Goal: Transaction & Acquisition: Purchase product/service

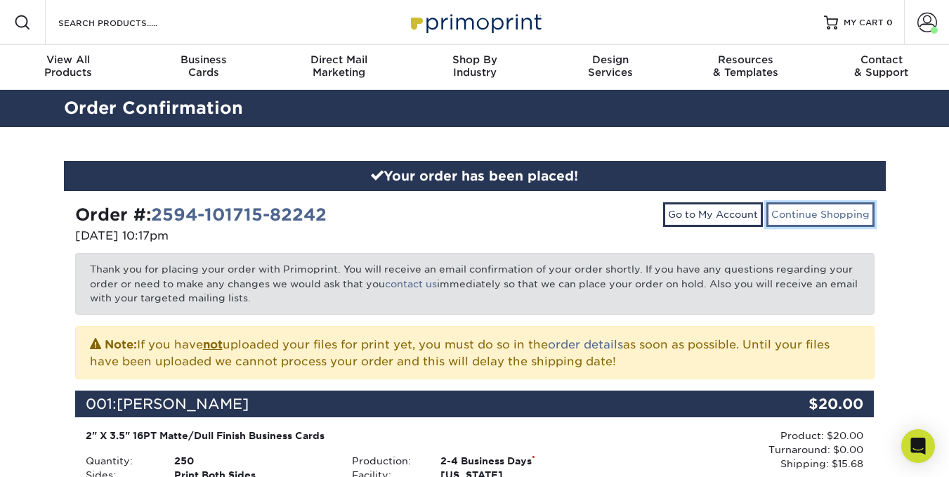
click at [815, 209] on link "Continue Shopping" at bounding box center [820, 214] width 108 height 24
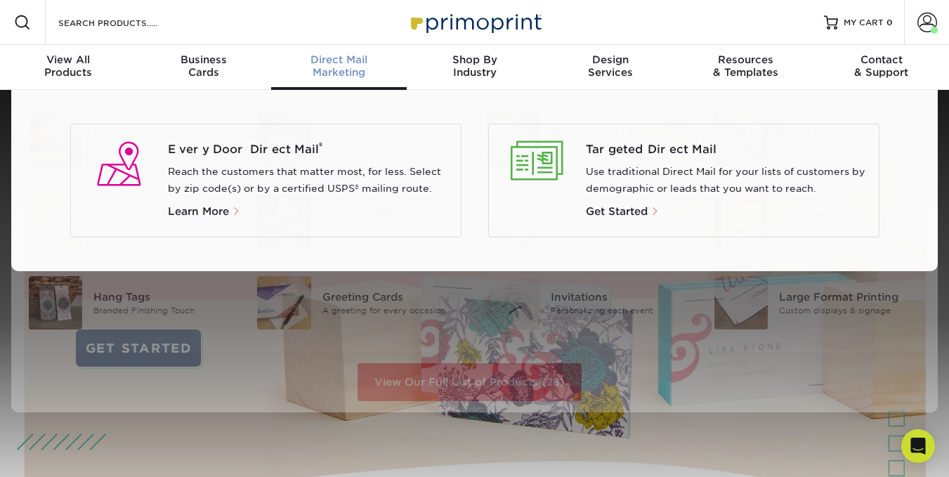
click at [343, 72] on div "Direct Mail Marketing" at bounding box center [339, 65] width 136 height 25
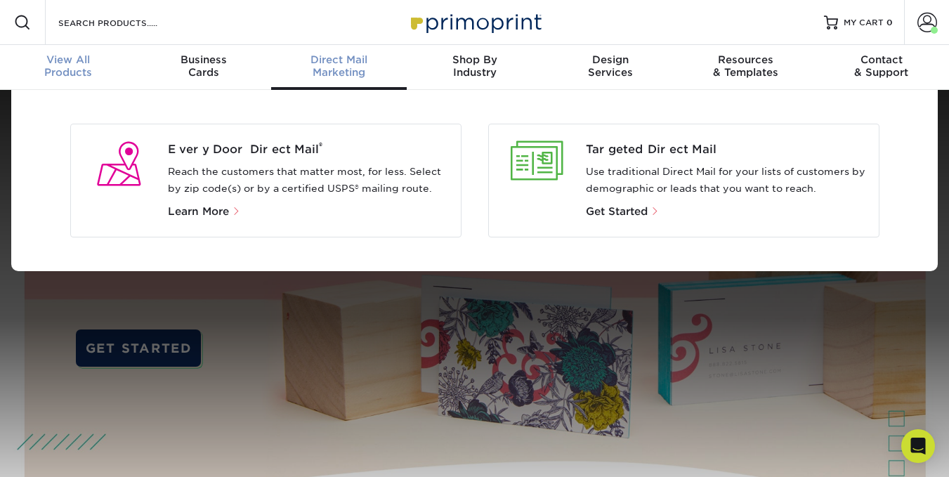
click at [51, 62] on span "View All" at bounding box center [68, 59] width 136 height 13
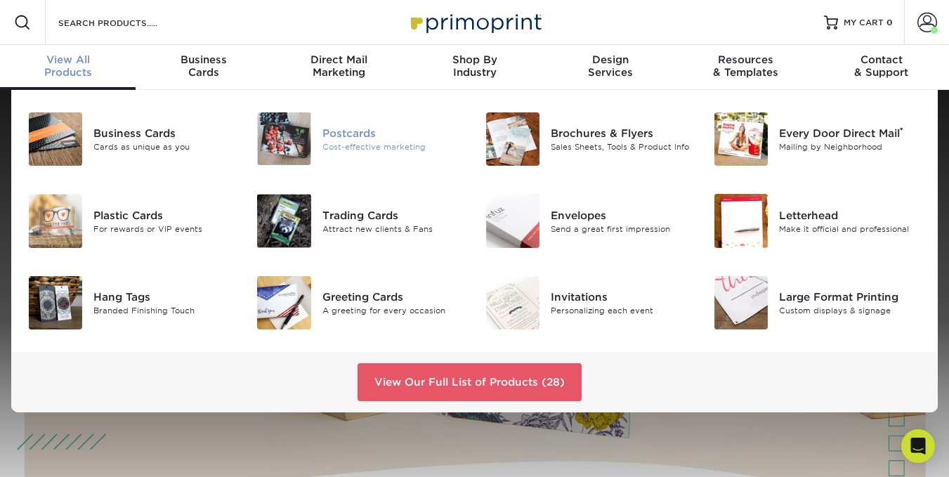
click at [322, 146] on div "Cost-effective marketing" at bounding box center [393, 146] width 142 height 12
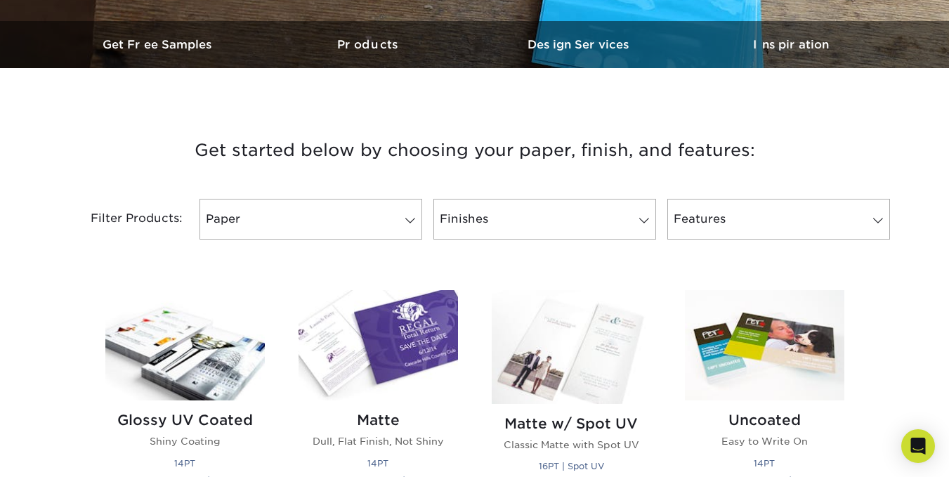
scroll to position [492, 0]
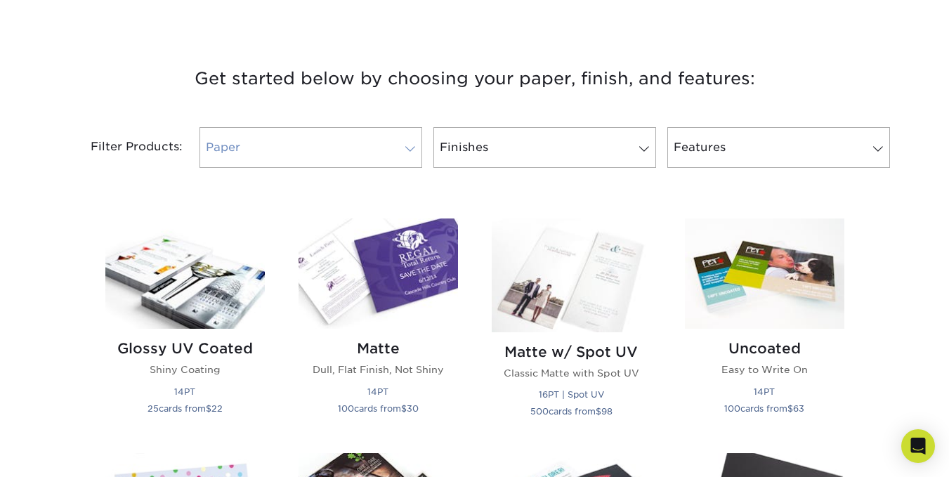
click at [408, 154] on link "Paper" at bounding box center [310, 147] width 223 height 41
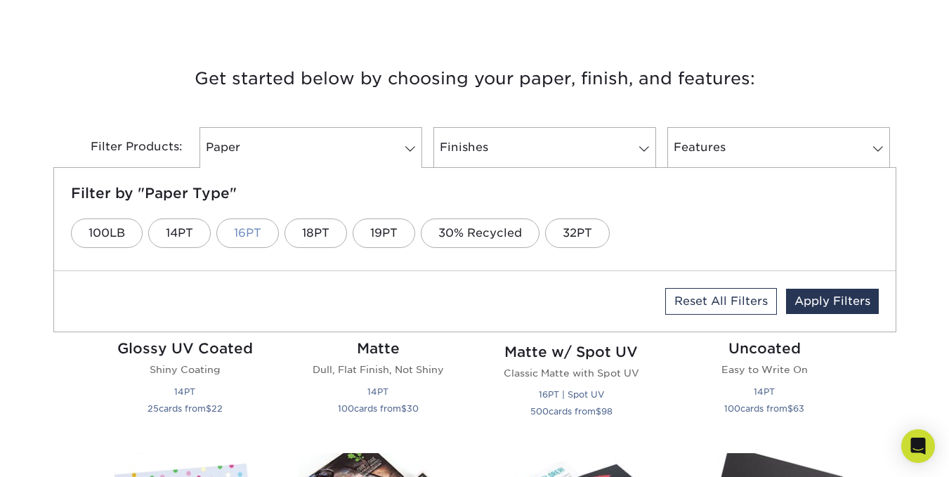
click at [257, 240] on link "16PT" at bounding box center [247, 232] width 62 height 29
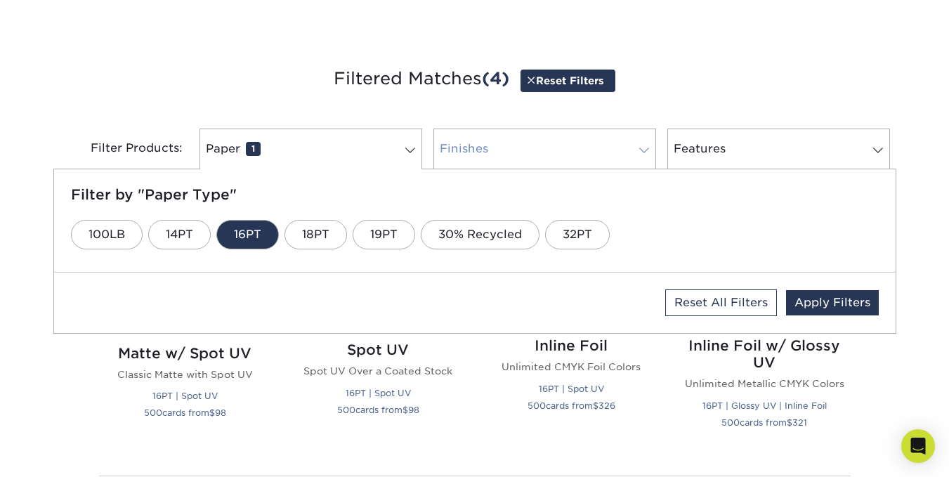
click at [536, 155] on link "Finishes 0" at bounding box center [544, 149] width 223 height 41
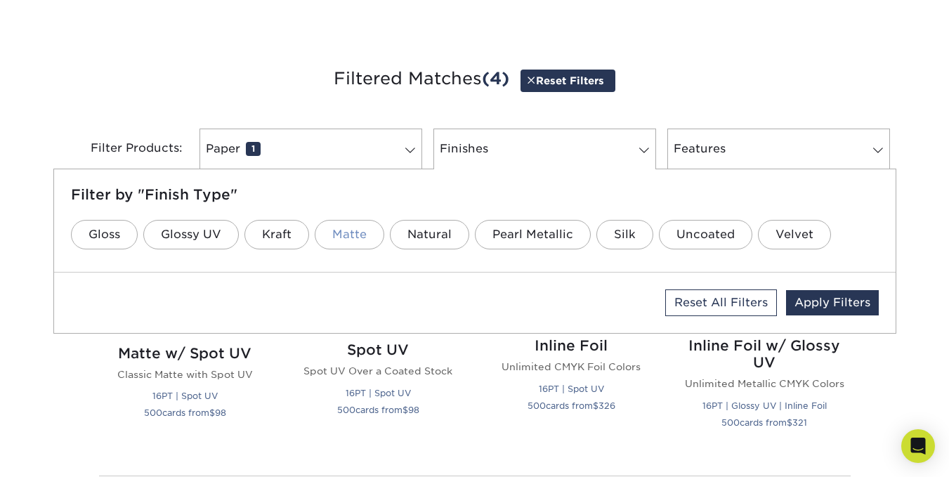
click at [345, 235] on link "Matte" at bounding box center [350, 234] width 70 height 29
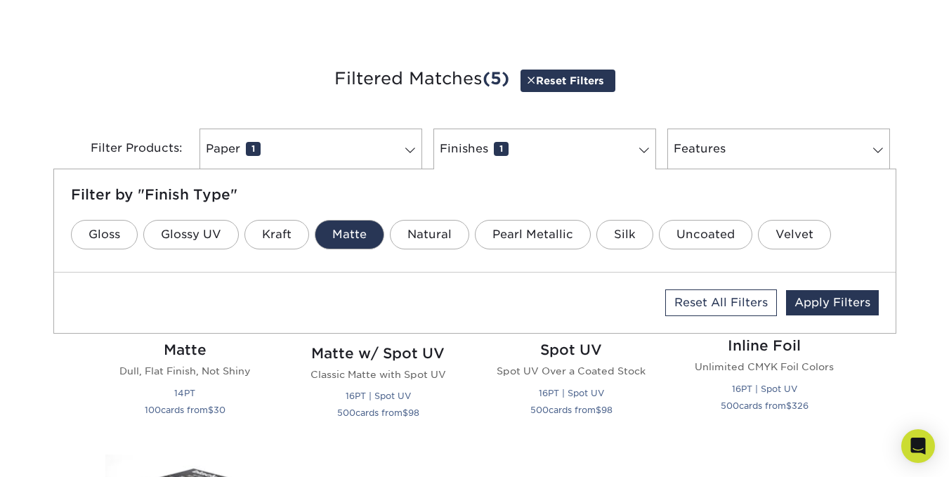
click at [657, 198] on h5 "Filter by "Finish Type"" at bounding box center [475, 194] width 808 height 17
click at [822, 307] on link "Apply Filters" at bounding box center [832, 302] width 93 height 25
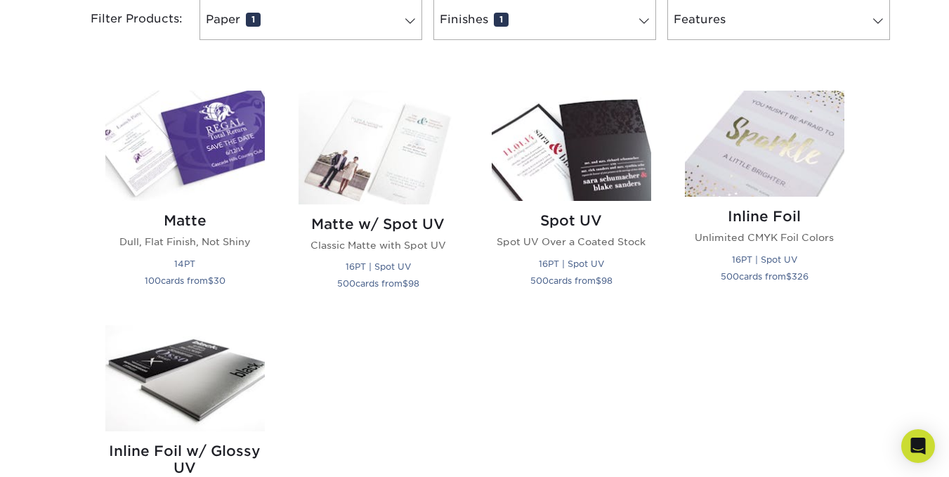
scroll to position [702, 0]
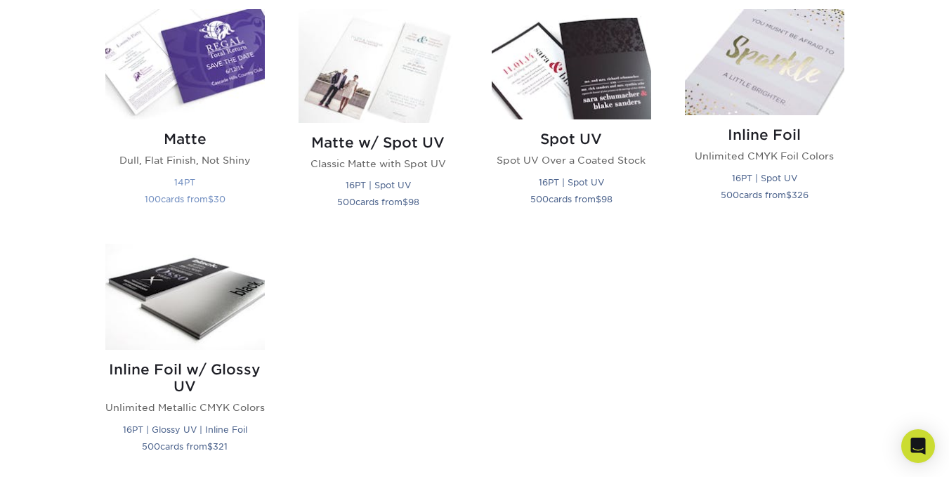
click at [207, 159] on p "Dull, Flat Finish, Not Shiny" at bounding box center [184, 160] width 159 height 14
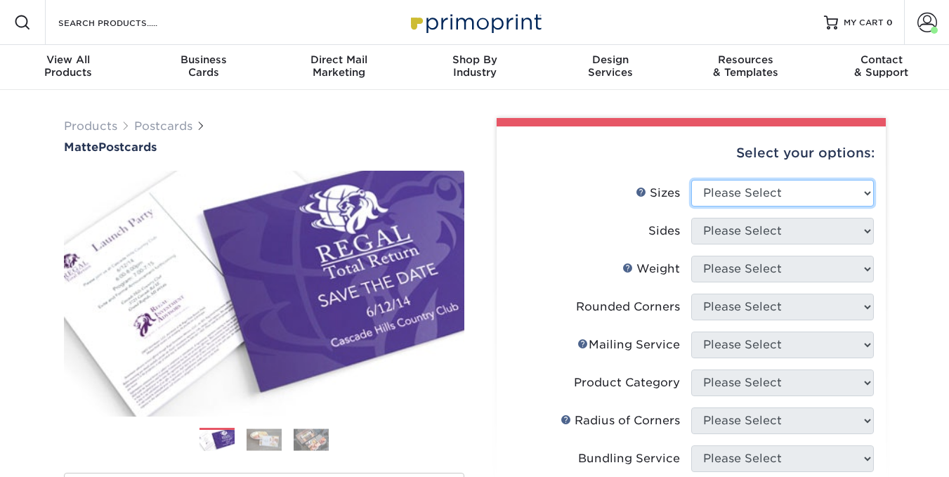
click at [746, 197] on select "Please Select 1.5" x 7" 2" x 4" 2" x 6" 2" x 7" 2" x 8" 2.12" x 5.5" 2.125" x 5…" at bounding box center [782, 193] width 183 height 27
click at [691, 180] on select "Please Select 1.5" x 7" 2" x 4" 2" x 6" 2" x 7" 2" x 8" 2.12" x 5.5" 2.125" x 5…" at bounding box center [782, 193] width 183 height 27
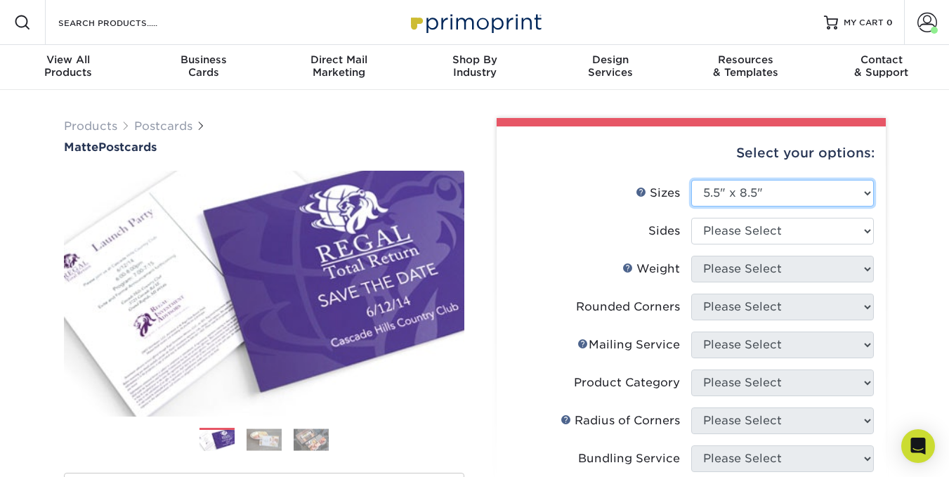
click at [864, 197] on select "Please Select 1.5" x 7" 2" x 4" 2" x 6" 2" x 7" 2" x 8" 2.12" x 5.5" 2.125" x 5…" at bounding box center [782, 193] width 183 height 27
select select "5.00x7.00"
click at [691, 180] on select "Please Select 1.5" x 7" 2" x 4" 2" x 6" 2" x 7" 2" x 8" 2.12" x 5.5" 2.125" x 5…" at bounding box center [782, 193] width 183 height 27
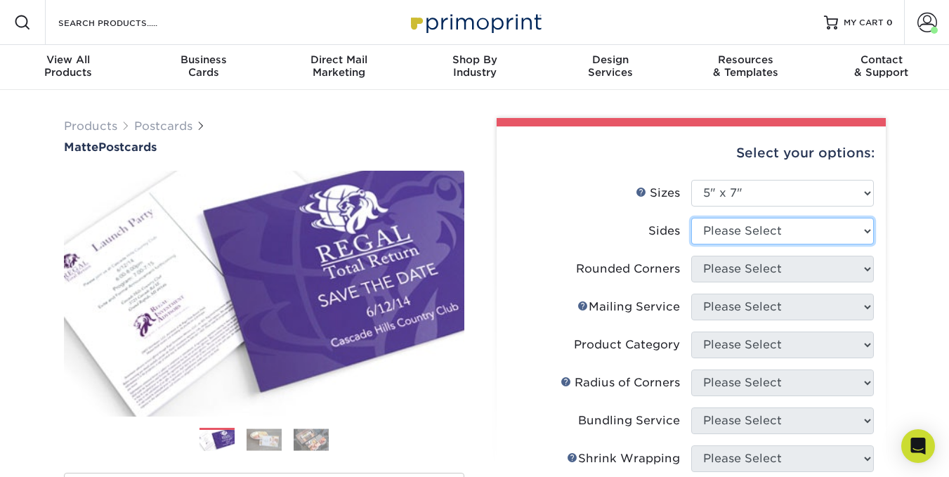
click at [767, 230] on select "Please Select Print Both Sides Print Front Only" at bounding box center [782, 231] width 183 height 27
select select "13abbda7-1d64-4f25-8bb2-c179b224825d"
click at [691, 218] on select "Please Select Print Both Sides Print Front Only" at bounding box center [782, 231] width 183 height 27
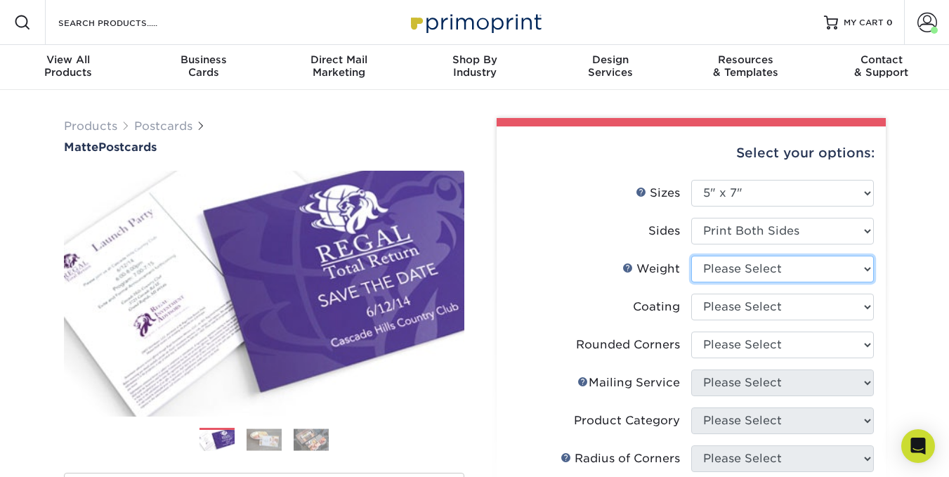
click at [769, 272] on select "Please Select 14PT 16PT" at bounding box center [782, 269] width 183 height 27
select select "16PT"
click at [691, 256] on select "Please Select 14PT 16PT" at bounding box center [782, 269] width 183 height 27
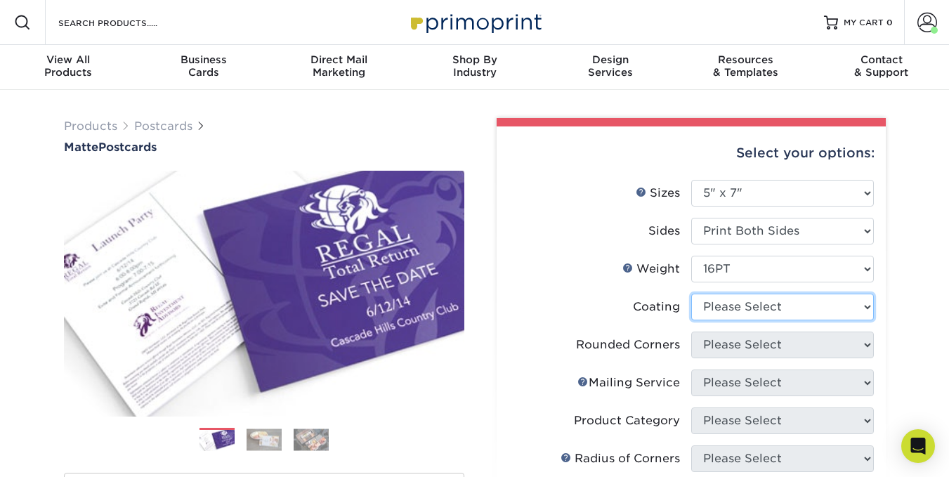
click at [762, 303] on select at bounding box center [782, 307] width 183 height 27
select select "121bb7b5-3b4d-429f-bd8d-bbf80e953313"
click at [691, 294] on select at bounding box center [782, 307] width 183 height 27
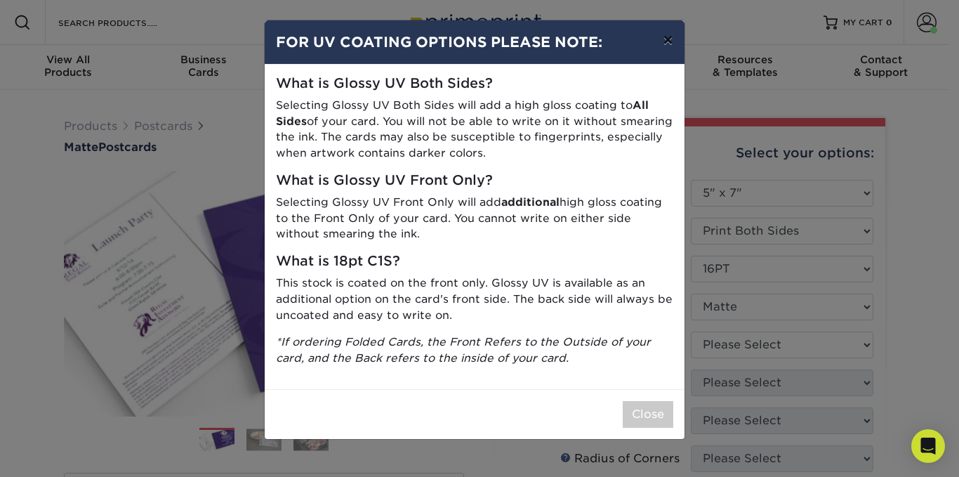
click at [664, 39] on button "×" at bounding box center [668, 39] width 32 height 39
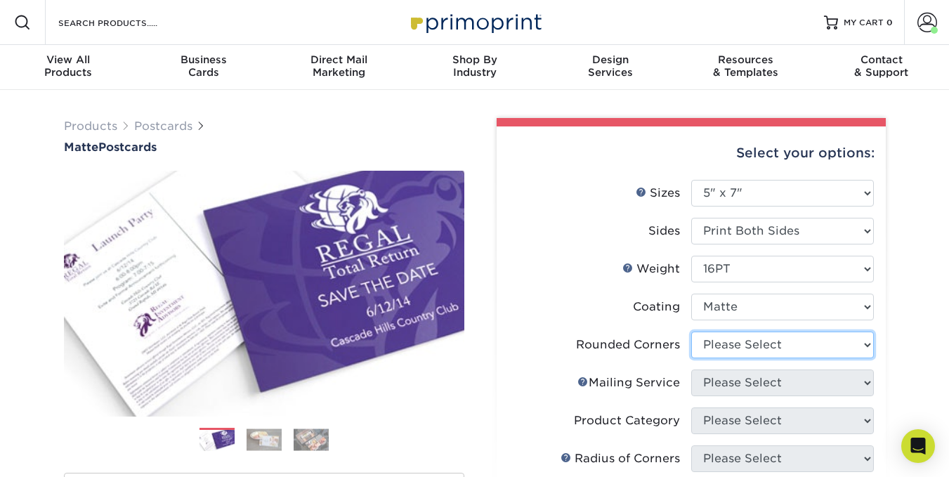
click at [780, 348] on select "Please Select Yes - Round 4 Corners No" at bounding box center [782, 344] width 183 height 27
select select "0"
click at [691, 331] on select "Please Select Yes - Round 4 Corners No" at bounding box center [782, 344] width 183 height 27
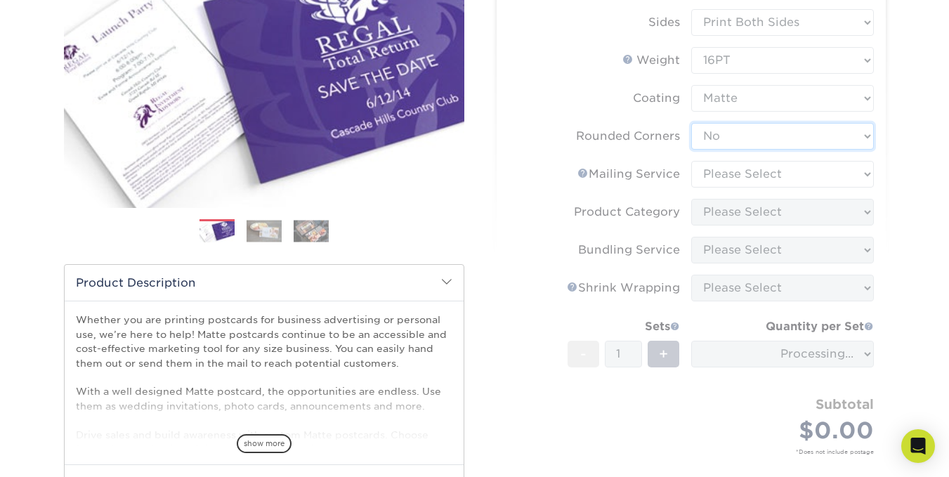
scroll to position [211, 0]
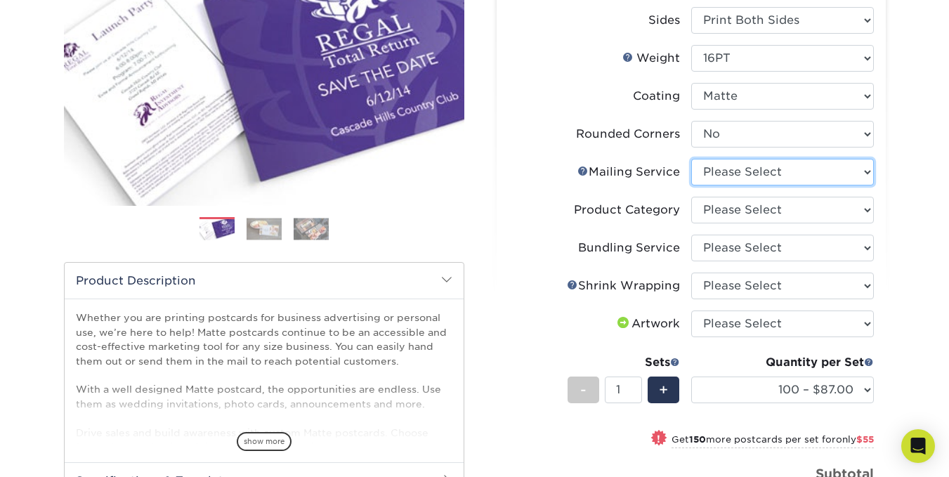
click at [784, 176] on select "Please Select No Direct Mailing Service No, I will mail/stamp/imprint Direct Ma…" at bounding box center [782, 172] width 183 height 27
select select "3e5e9bdd-d78a-4c28-a41d-fe1407925ca6"
click at [691, 159] on select "Please Select No Direct Mailing Service No, I will mail/stamp/imprint Direct Ma…" at bounding box center [782, 172] width 183 height 27
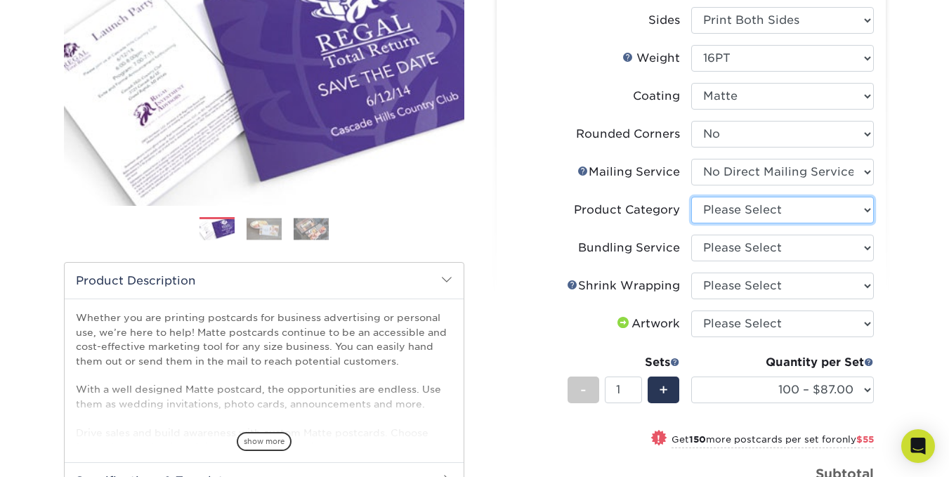
click at [782, 210] on select "Please Select Postcards" at bounding box center [782, 210] width 183 height 27
select select "9b7272e0-d6c8-4c3c-8e97-d3a1bcdab858"
click at [691, 197] on select "Please Select Postcards" at bounding box center [782, 210] width 183 height 27
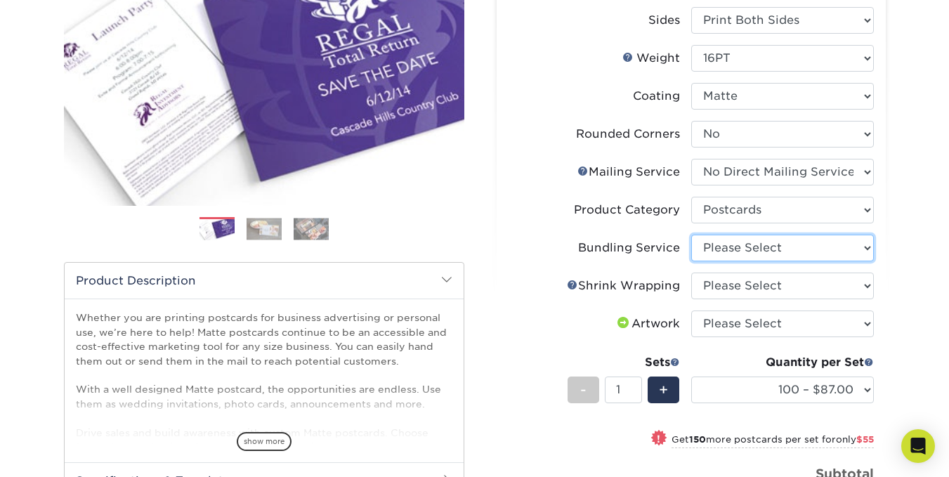
click at [776, 251] on select "Please Select No Bundling Services Yes, Bundles of 50 (+2 Days) Yes, Bundles of…" at bounding box center [782, 248] width 183 height 27
select select "58689abb-25c0-461c-a4c3-a80b627d6649"
click at [691, 235] on select "Please Select No Bundling Services Yes, Bundles of 50 (+2 Days) Yes, Bundles of…" at bounding box center [782, 248] width 183 height 27
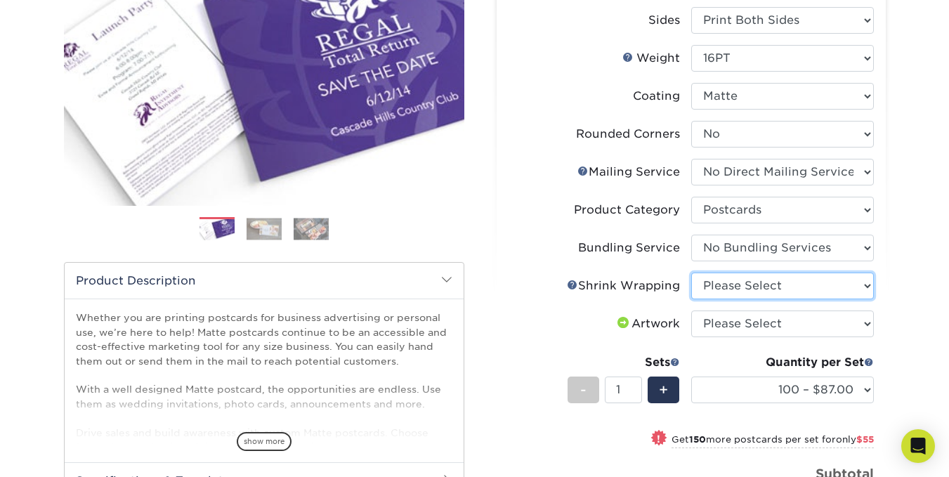
click at [772, 289] on select "Please Select No Shrink Wrapping Shrink Wrap 100 Per Package Shrink Wrap 50 Per…" at bounding box center [782, 285] width 183 height 27
select select "c8749376-e7da-41d0-b3dc-647faf84d907"
click at [691, 272] on select "Please Select No Shrink Wrapping Shrink Wrap 100 Per Package Shrink Wrap 50 Per…" at bounding box center [782, 285] width 183 height 27
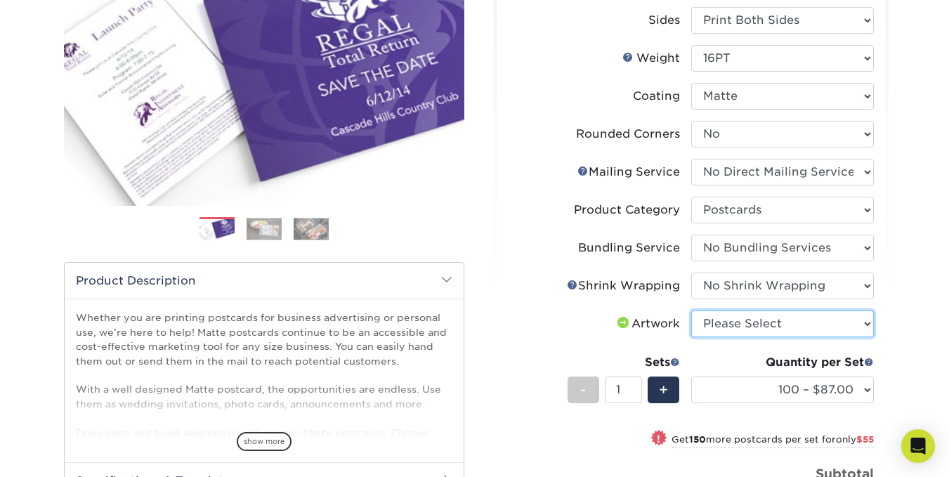
click at [772, 333] on select "Please Select I will upload files I need a design - $150" at bounding box center [782, 323] width 183 height 27
select select "upload"
click at [691, 310] on select "Please Select I will upload files I need a design - $150" at bounding box center [782, 323] width 183 height 27
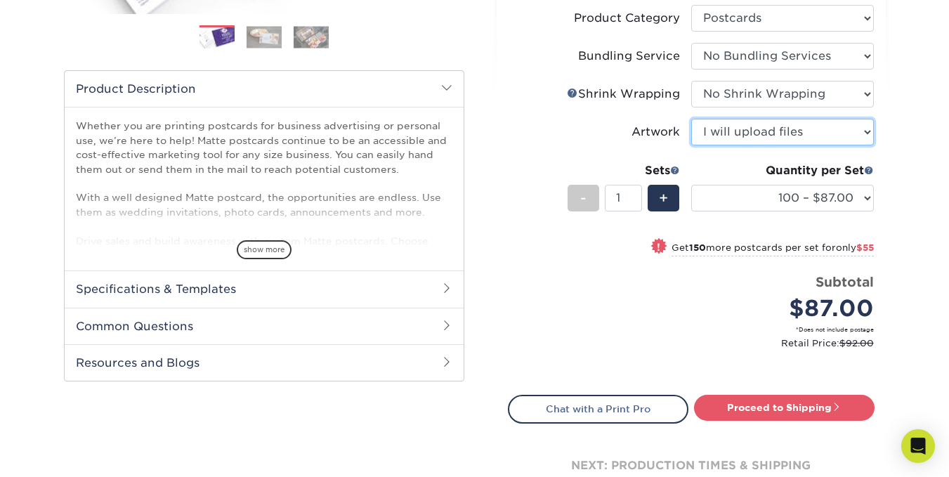
scroll to position [492, 0]
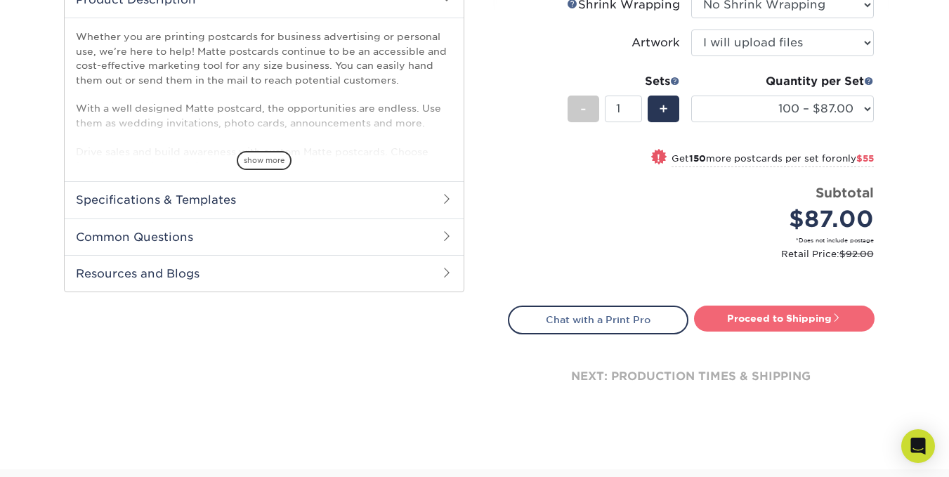
click at [758, 317] on link "Proceed to Shipping" at bounding box center [784, 317] width 180 height 25
type input "Set 1"
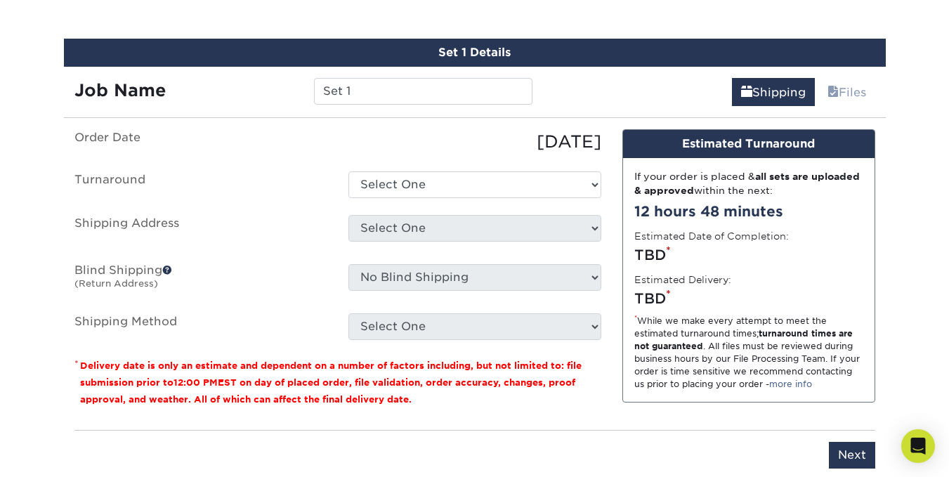
scroll to position [836, 0]
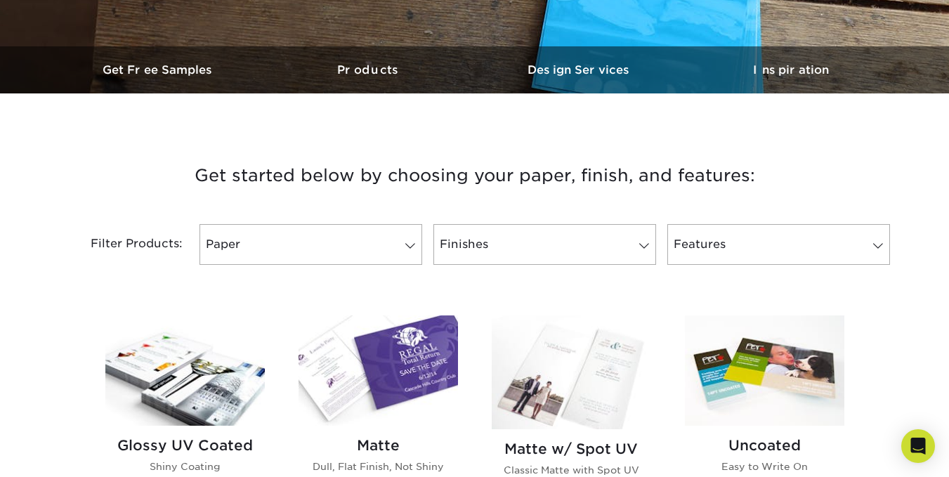
scroll to position [562, 0]
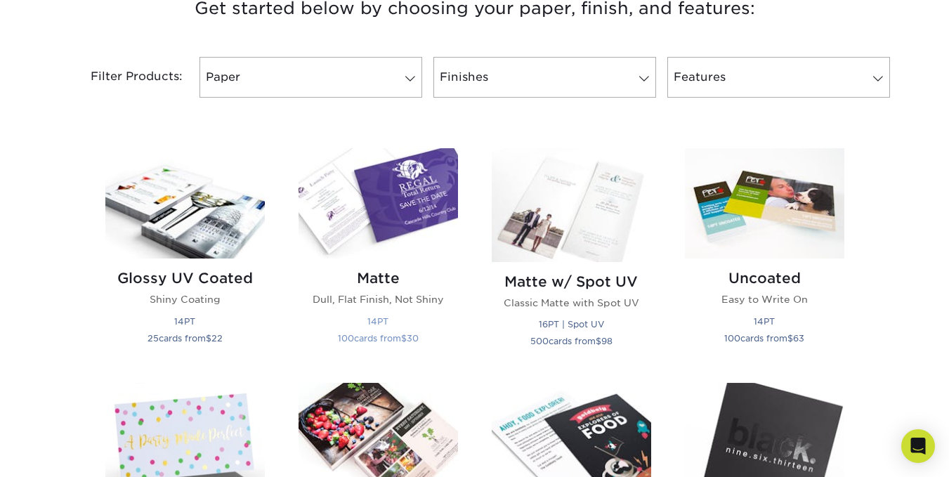
click at [405, 296] on p "Dull, Flat Finish, Not Shiny" at bounding box center [377, 299] width 159 height 14
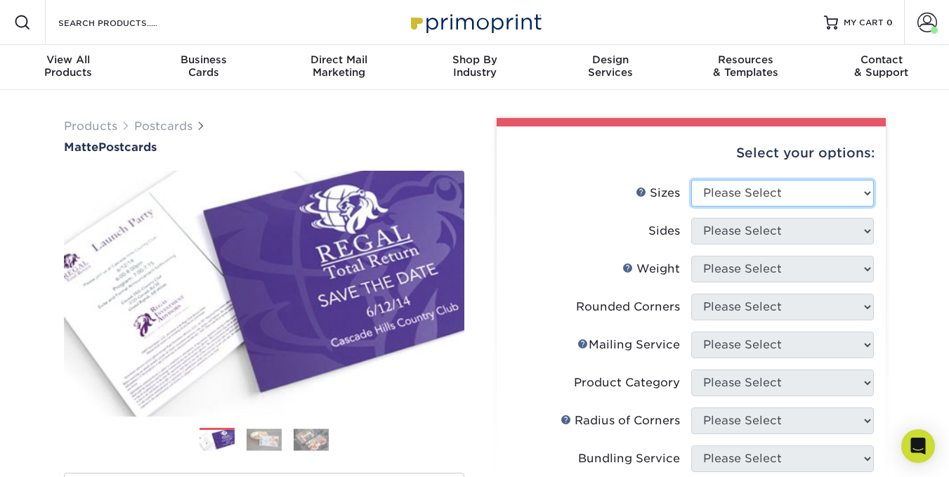
click at [797, 188] on select "Please Select 1.5" x 7" 2" x 4" 2" x 6" 2" x 7" 2" x 8" 2.12" x 5.5" 2.125" x 5…" at bounding box center [782, 193] width 183 height 27
select select "5.00x7.00"
click at [691, 180] on select "Please Select 1.5" x 7" 2" x 4" 2" x 6" 2" x 7" 2" x 8" 2.12" x 5.5" 2.125" x 5…" at bounding box center [782, 193] width 183 height 27
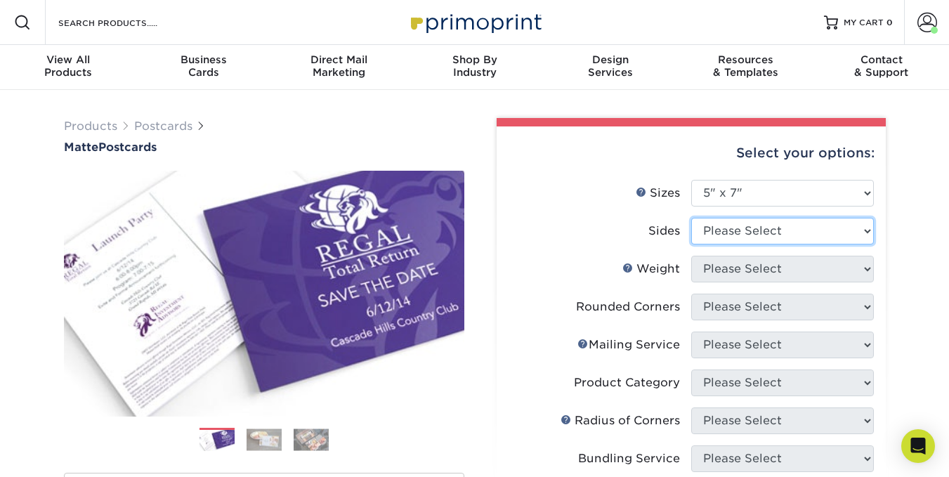
click at [756, 236] on select "Please Select Print Both Sides Print Front Only" at bounding box center [782, 231] width 183 height 27
select select "13abbda7-1d64-4f25-8bb2-c179b224825d"
click at [691, 218] on select "Please Select Print Both Sides Print Front Only" at bounding box center [782, 231] width 183 height 27
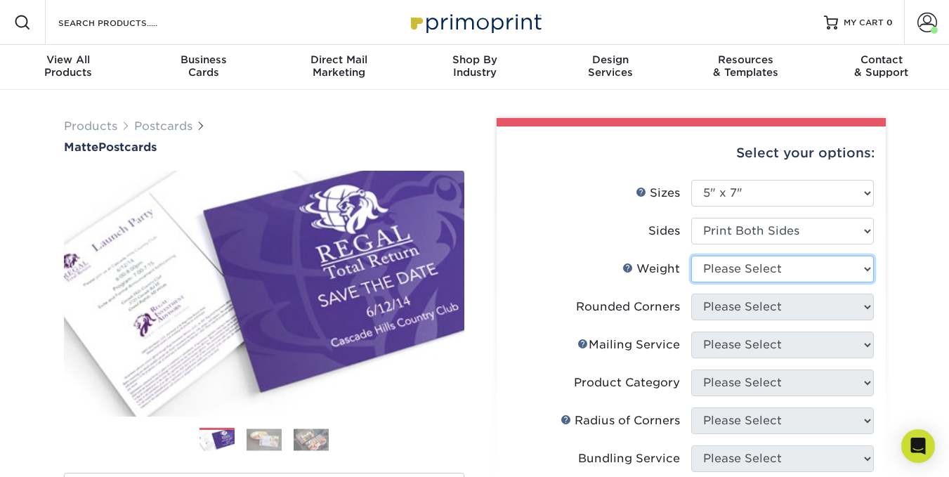
click at [751, 267] on select "Please Select 14PT 16PT" at bounding box center [782, 269] width 183 height 27
select select "16PT"
click at [691, 256] on select "Please Select 14PT 16PT" at bounding box center [782, 269] width 183 height 27
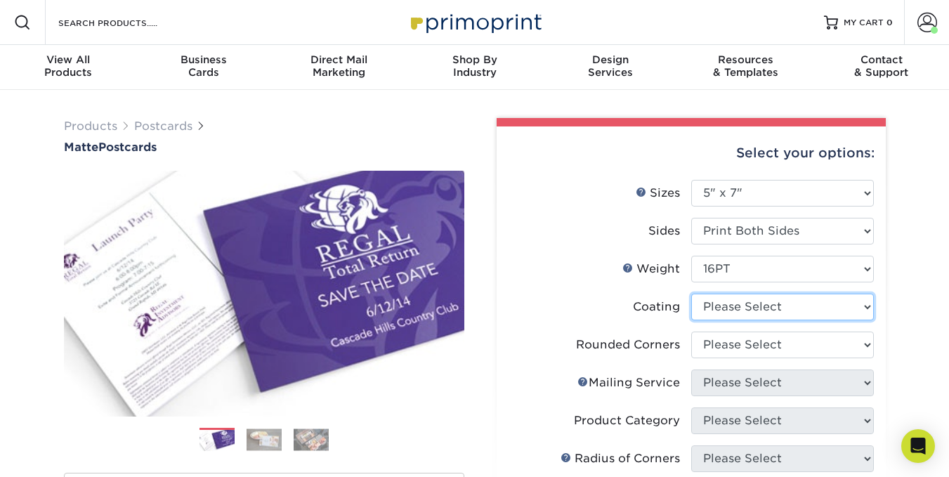
click at [741, 312] on select at bounding box center [782, 307] width 183 height 27
select select "121bb7b5-3b4d-429f-bd8d-bbf80e953313"
click at [691, 294] on select at bounding box center [782, 307] width 183 height 27
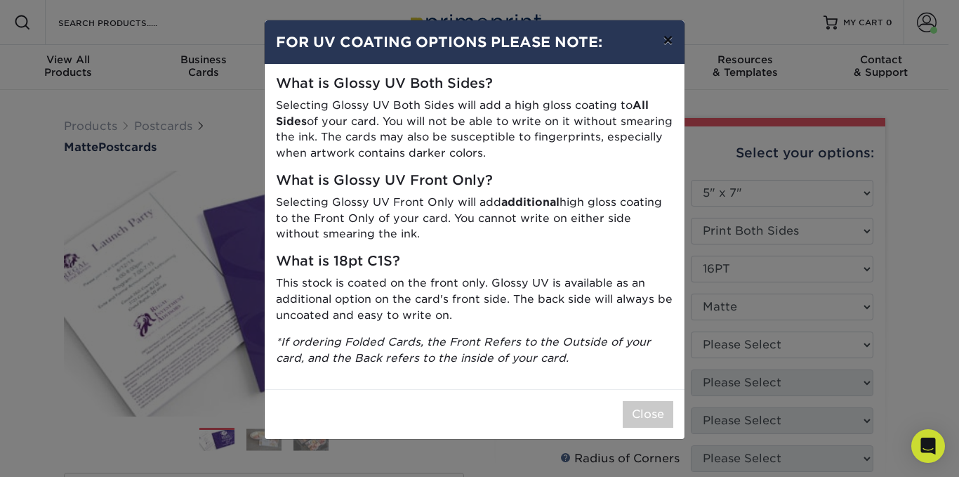
click at [668, 40] on button "×" at bounding box center [668, 39] width 32 height 39
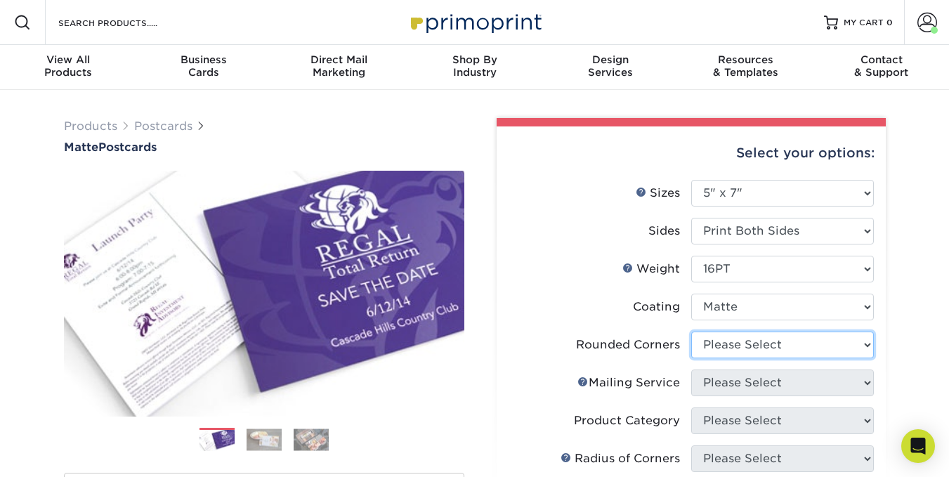
click at [734, 338] on select "Please Select Yes - Round 4 Corners No" at bounding box center [782, 344] width 183 height 27
select select "0"
click at [691, 331] on select "Please Select Yes - Round 4 Corners No" at bounding box center [782, 344] width 183 height 27
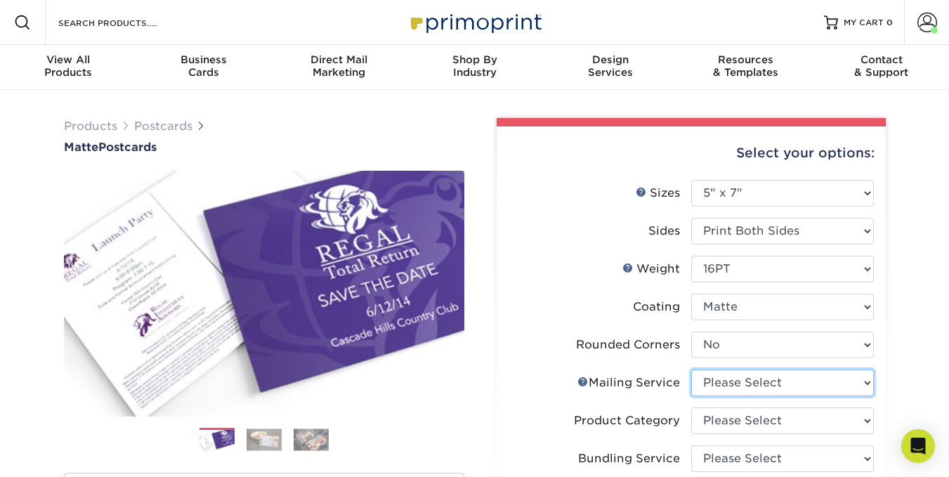
click at [725, 381] on select "Please Select No Direct Mailing Service No, I will mail/stamp/imprint Direct Ma…" at bounding box center [782, 382] width 183 height 27
select select "3e5e9bdd-d78a-4c28-a41d-fe1407925ca6"
click at [691, 369] on select "Please Select No Direct Mailing Service No, I will mail/stamp/imprint Direct Ma…" at bounding box center [782, 382] width 183 height 27
click at [737, 417] on select "Please Select Postcards" at bounding box center [782, 420] width 183 height 27
select select "9b7272e0-d6c8-4c3c-8e97-d3a1bcdab858"
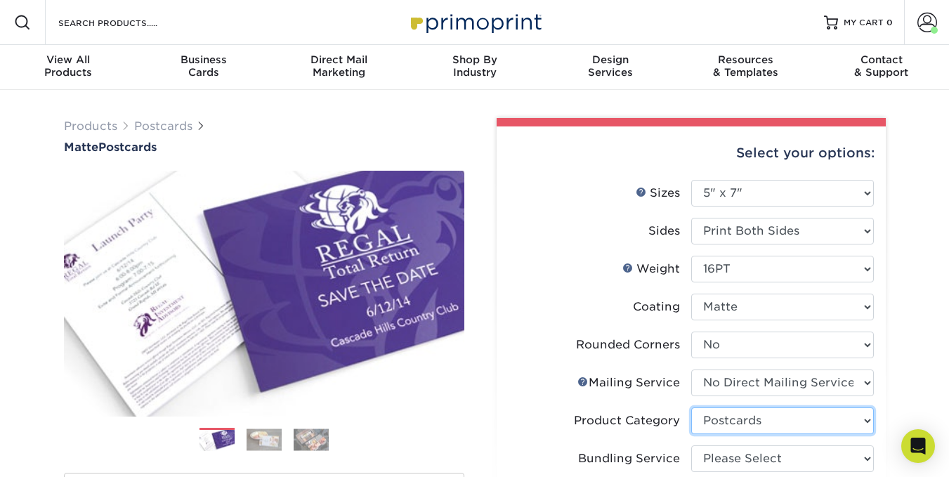
click at [691, 407] on select "Please Select Postcards" at bounding box center [782, 420] width 183 height 27
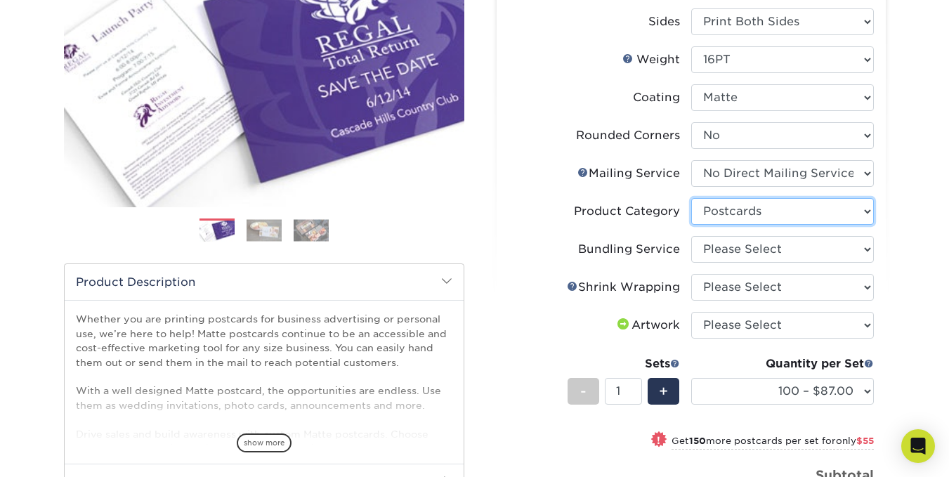
scroll to position [211, 0]
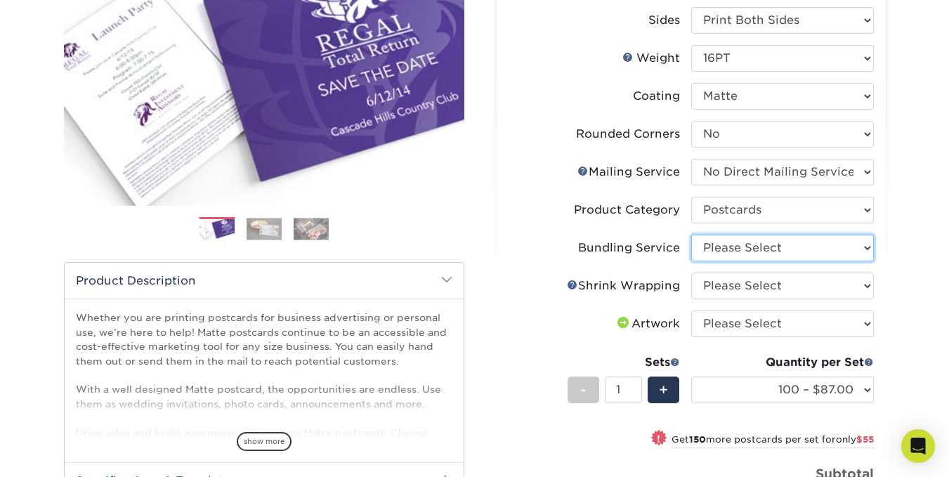
click at [758, 247] on select "Please Select No Bundling Services Yes, Bundles of 50 (+2 Days) Yes, Bundles of…" at bounding box center [782, 248] width 183 height 27
select select "58689abb-25c0-461c-a4c3-a80b627d6649"
click at [691, 235] on select "Please Select No Bundling Services Yes, Bundles of 50 (+2 Days) Yes, Bundles of…" at bounding box center [782, 248] width 183 height 27
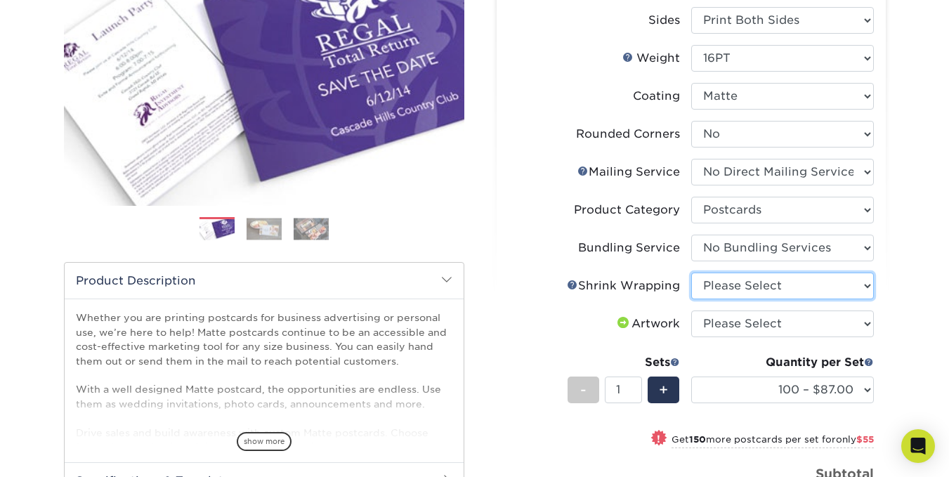
click at [760, 287] on select "Please Select No Shrink Wrapping Shrink Wrap 100 Per Package Shrink Wrap 50 Per…" at bounding box center [782, 285] width 183 height 27
select select "c8749376-e7da-41d0-b3dc-647faf84d907"
click at [691, 272] on select "Please Select No Shrink Wrapping Shrink Wrap 100 Per Package Shrink Wrap 50 Per…" at bounding box center [782, 285] width 183 height 27
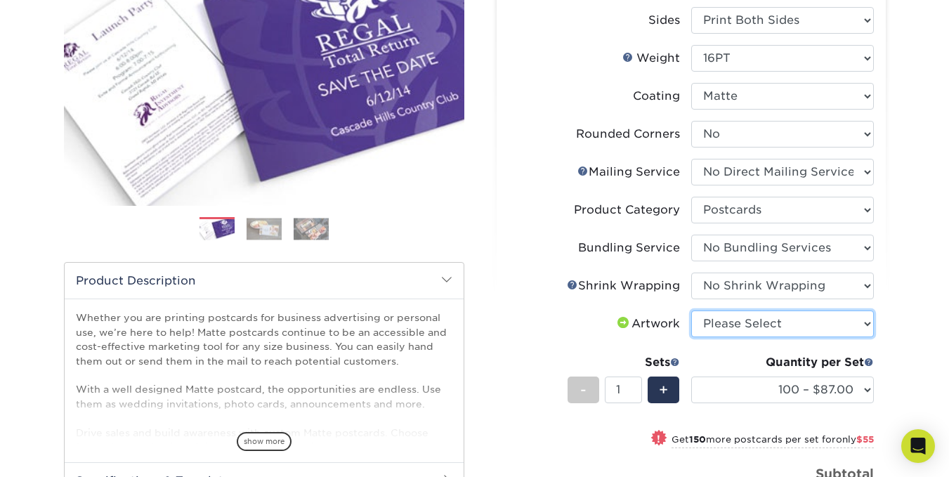
click at [744, 334] on select "Please Select I will upload files I need a design - $150" at bounding box center [782, 323] width 183 height 27
select select "upload"
click at [691, 310] on select "Please Select I will upload files I need a design - $150" at bounding box center [782, 323] width 183 height 27
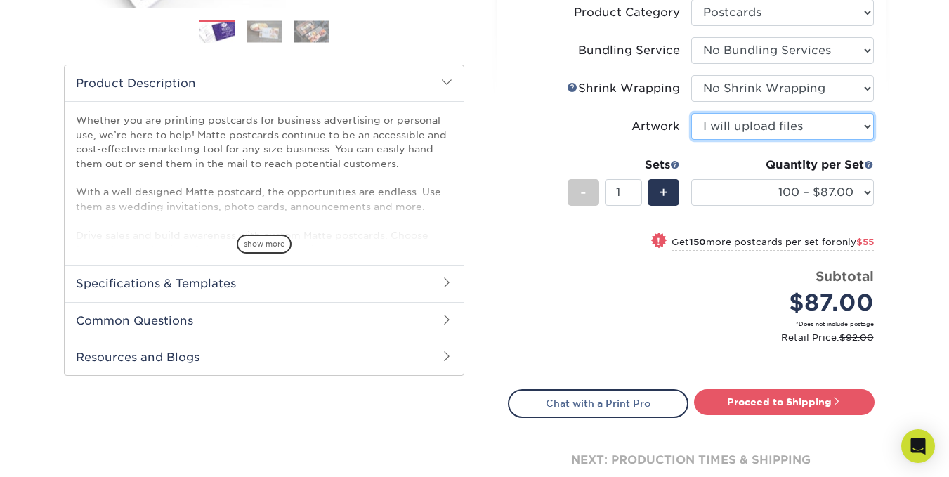
scroll to position [421, 0]
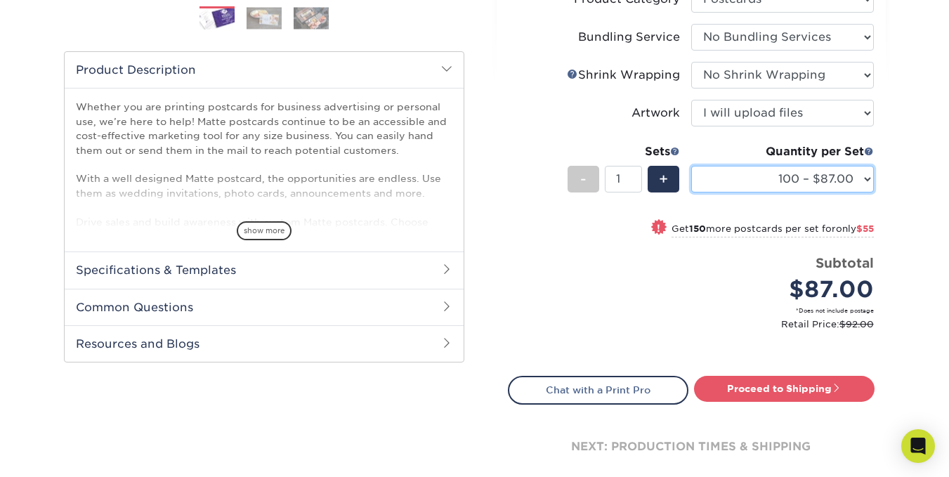
click at [868, 187] on select "100 – $87.00 250 – $142.00 500 – $181.00 1000 – $204.00 2500 – $329.00 5000 – $…" at bounding box center [782, 179] width 183 height 27
select select "250 – $142.00"
click at [691, 166] on select "100 – $87.00 250 – $142.00 500 – $181.00 1000 – $204.00 2500 – $329.00 5000 – $…" at bounding box center [782, 179] width 183 height 27
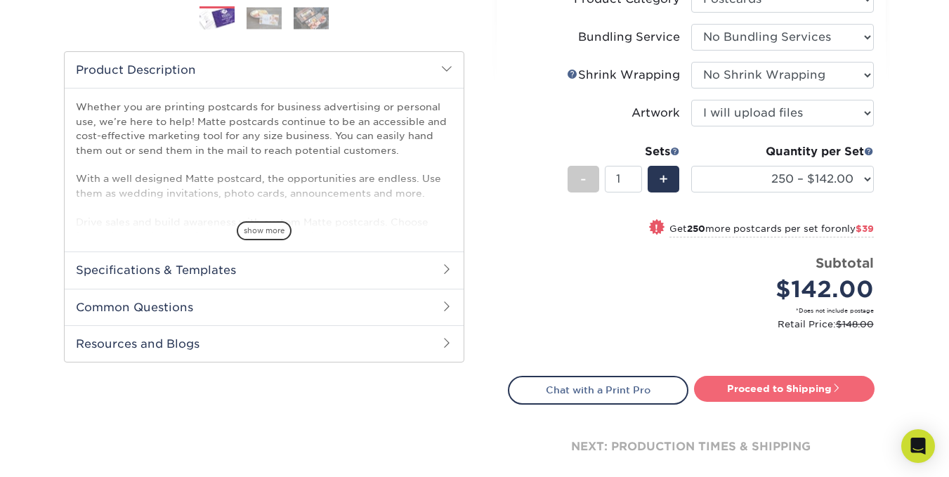
click at [760, 391] on link "Proceed to Shipping" at bounding box center [784, 388] width 180 height 25
type input "Set 1"
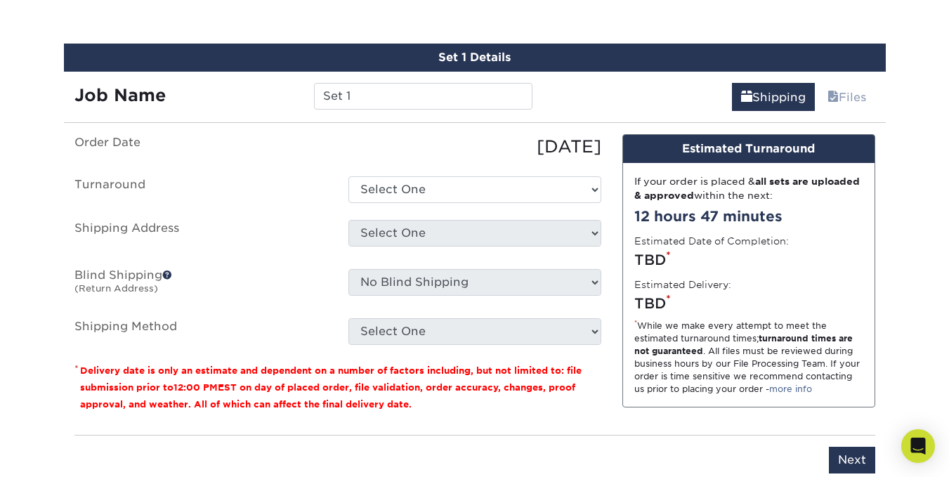
scroll to position [836, 0]
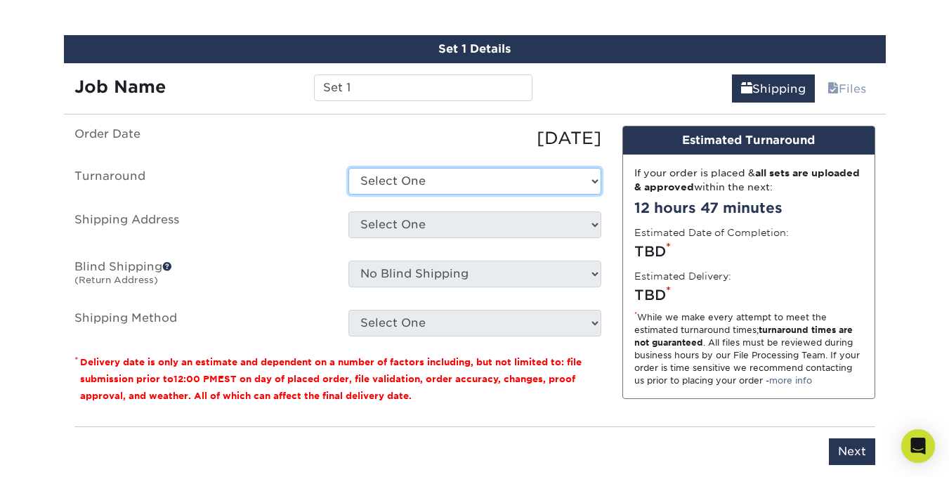
click at [458, 173] on select "Select One 2-4 Business Days 2 Day Next Business Day" at bounding box center [474, 181] width 253 height 27
select select "f2cd2999-f8b3-4941-8fdf-eb8e1138d24a"
click at [348, 168] on select "Select One 2-4 Business Days 2 Day Next Business Day" at bounding box center [474, 181] width 253 height 27
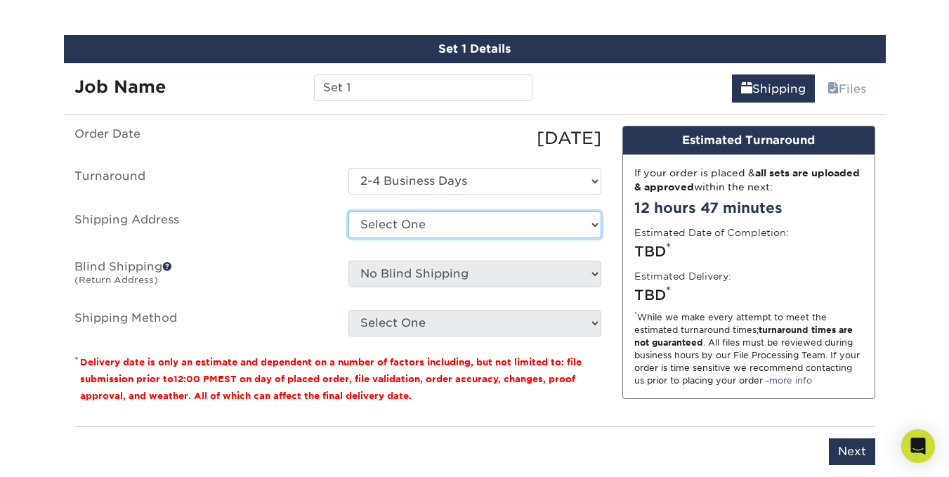
click at [444, 225] on select "Select One Christian Village USTA Eastern Varsity Performance Group, LLC + Add …" at bounding box center [474, 224] width 253 height 27
click at [444, 230] on select "Select One Christian Village USTA Eastern Varsity Performance Group, LLC + Add …" at bounding box center [474, 224] width 253 height 27
select select "55112"
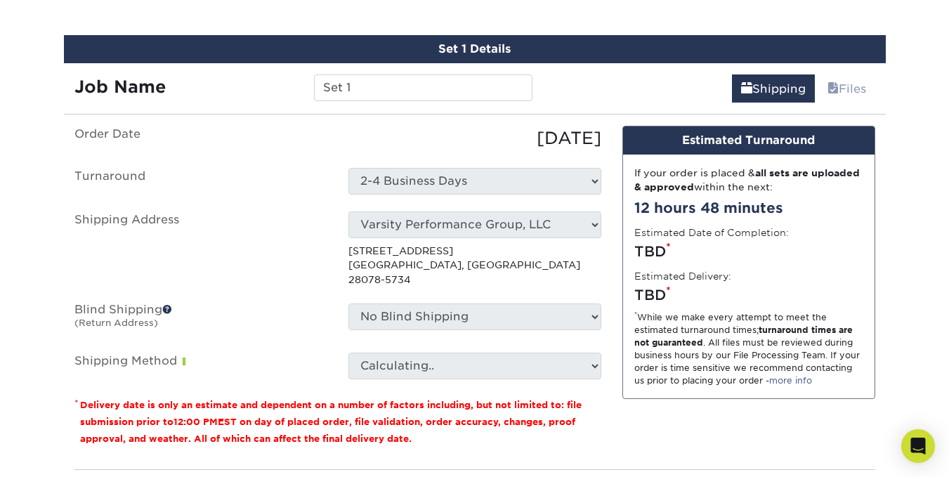
click at [459, 308] on select "No Blind Shipping Christian Village USTA Eastern Varsity Performance Group, LLC…" at bounding box center [474, 316] width 253 height 27
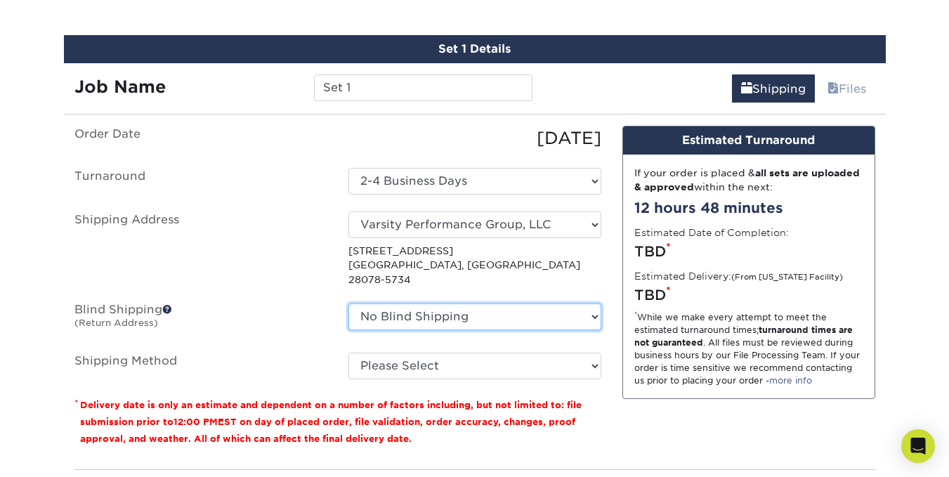
click at [459, 308] on select "No Blind Shipping Christian Village USTA Eastern Varsity Performance Group, LLC…" at bounding box center [474, 316] width 253 height 27
click at [433, 308] on select "No Blind Shipping Christian Village USTA Eastern Varsity Performance Group, LLC…" at bounding box center [474, 316] width 253 height 27
click at [308, 308] on label "Blind Shipping (Return Address)" at bounding box center [201, 319] width 274 height 32
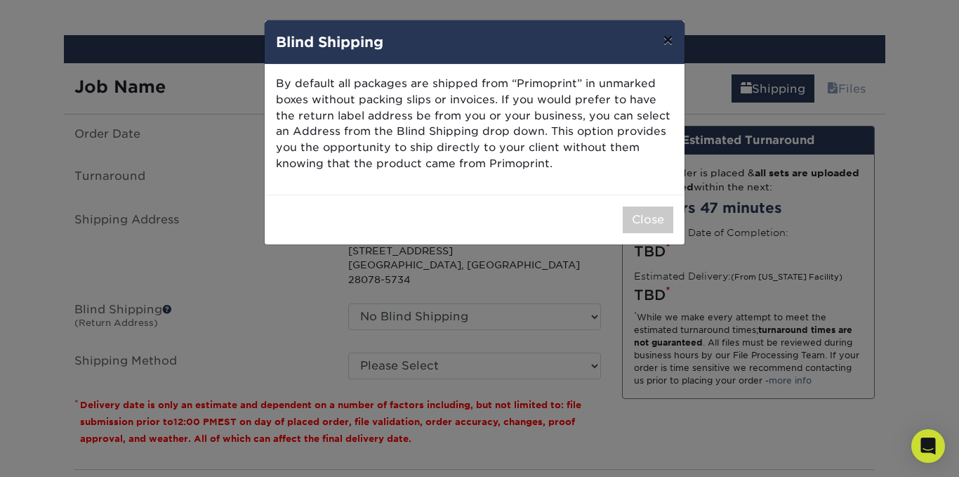
click at [666, 45] on button "×" at bounding box center [668, 39] width 32 height 39
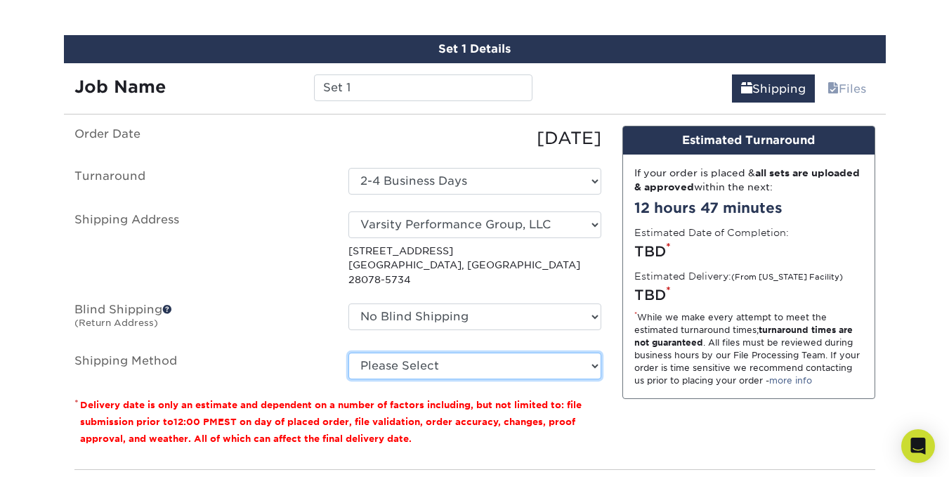
click at [402, 355] on select "Please Select Ground Shipping (+$24.98) 3 Day Shipping Service (+$31.11) 2 Day …" at bounding box center [474, 365] width 253 height 27
select select "03"
click at [348, 352] on select "Please Select Ground Shipping (+$24.98) 3 Day Shipping Service (+$31.11) 2 Day …" at bounding box center [474, 365] width 253 height 27
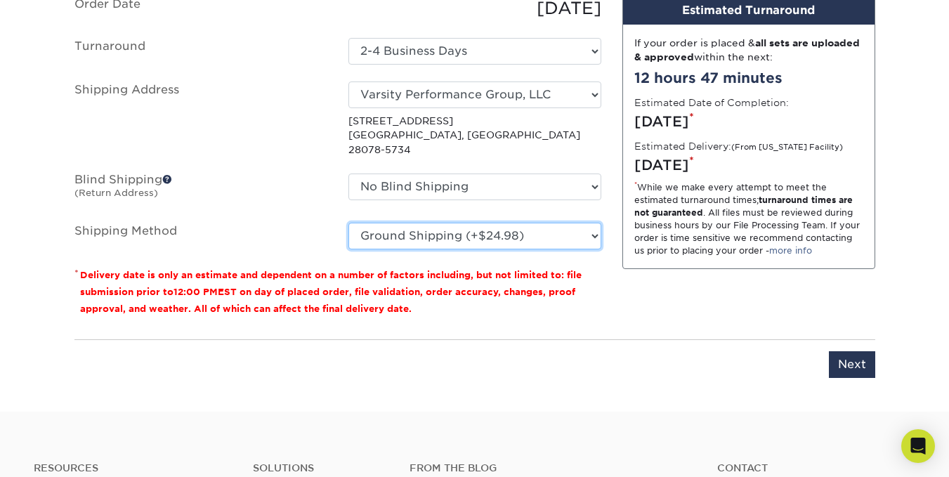
scroll to position [976, 0]
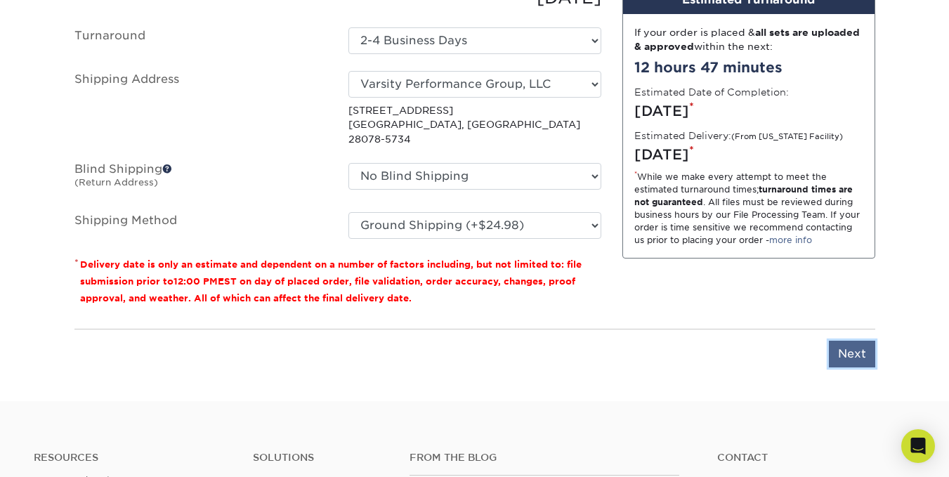
click at [843, 341] on input "Next" at bounding box center [852, 354] width 46 height 27
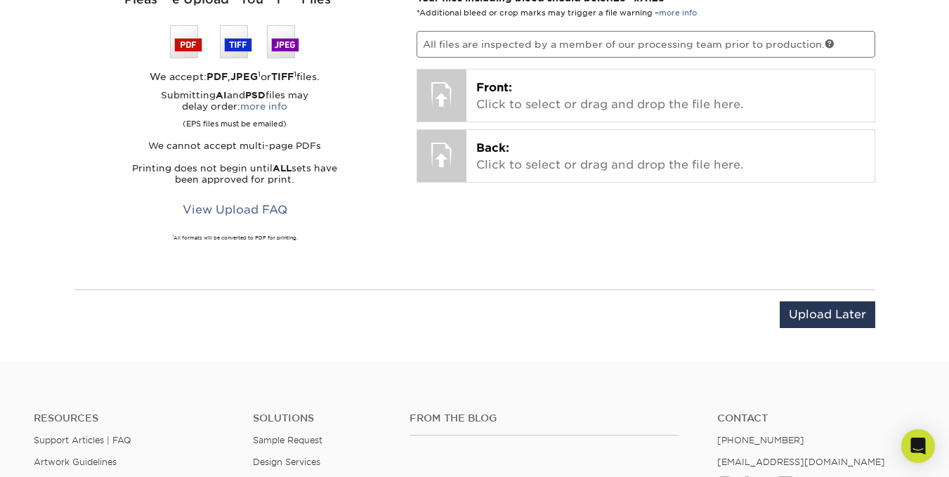
scroll to position [906, 0]
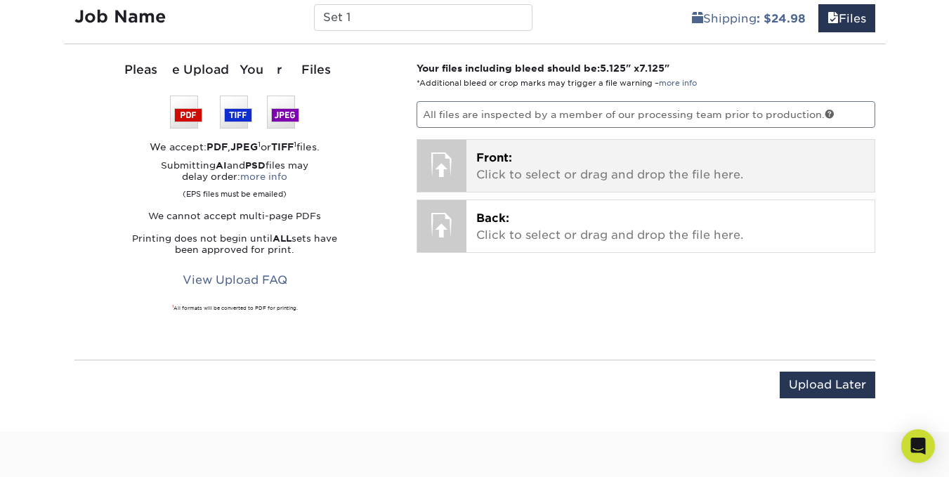
click at [574, 165] on p "Front: Click to select or drag and drop the file here." at bounding box center [670, 167] width 388 height 34
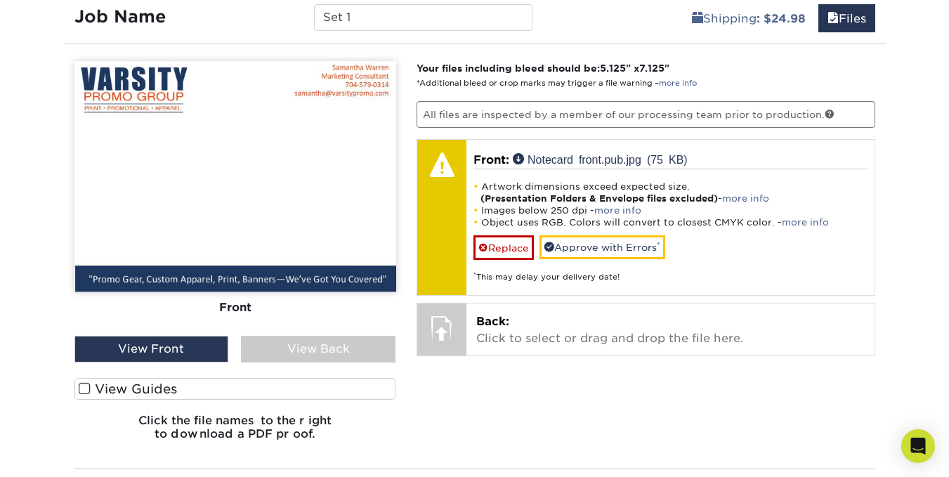
click at [84, 386] on span at bounding box center [85, 388] width 12 height 13
click at [0, 0] on input "View Guides" at bounding box center [0, 0] width 0 height 0
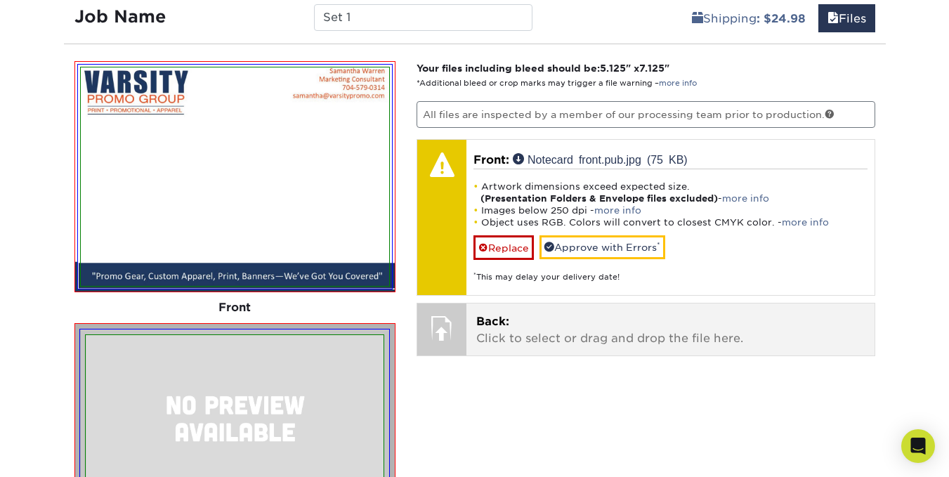
click at [553, 350] on div "Back: Click to select or drag and drop the file here. Choose file" at bounding box center [670, 329] width 408 height 52
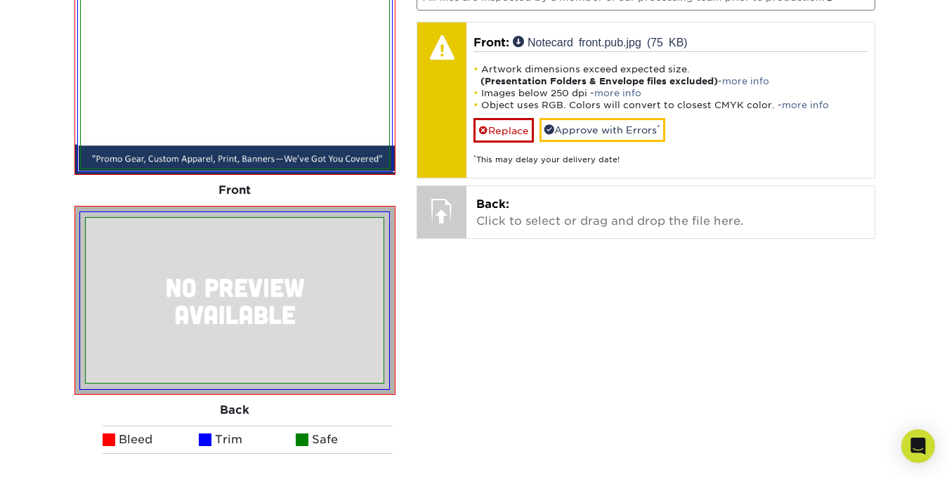
scroll to position [1046, 0]
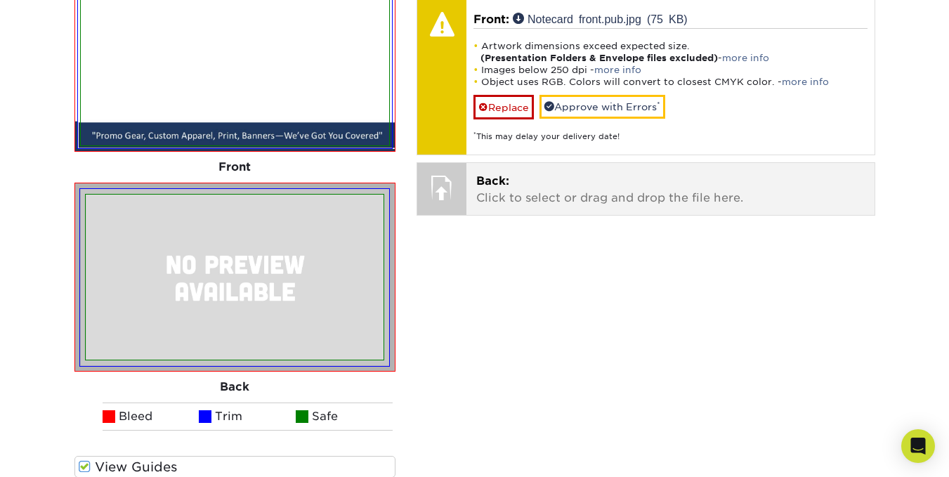
click at [619, 193] on p "Back: Click to select or drag and drop the file here." at bounding box center [670, 190] width 388 height 34
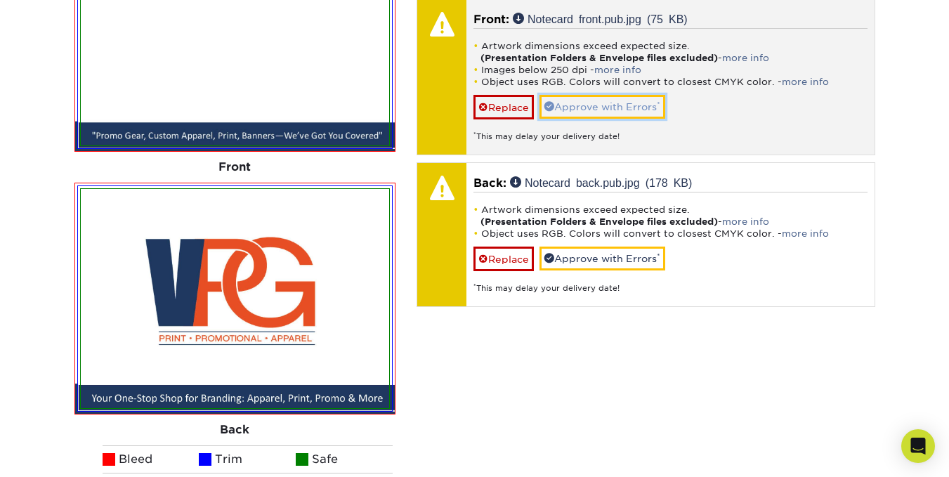
click at [635, 108] on link "Approve with Errors *" at bounding box center [602, 107] width 126 height 24
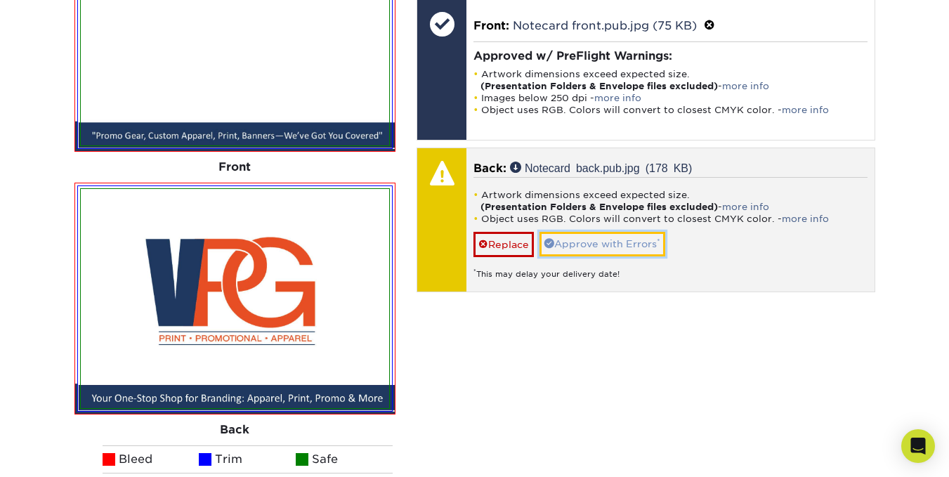
click at [609, 245] on link "Approve with Errors *" at bounding box center [602, 244] width 126 height 24
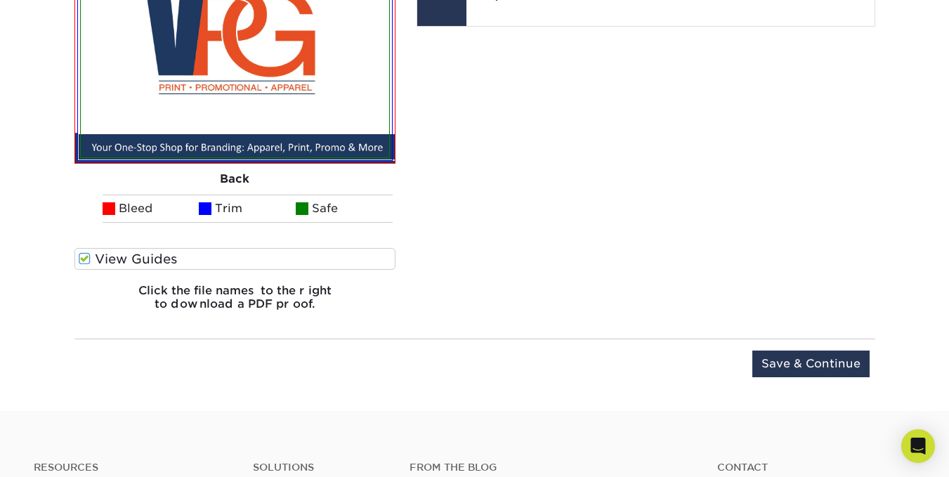
scroll to position [1327, 0]
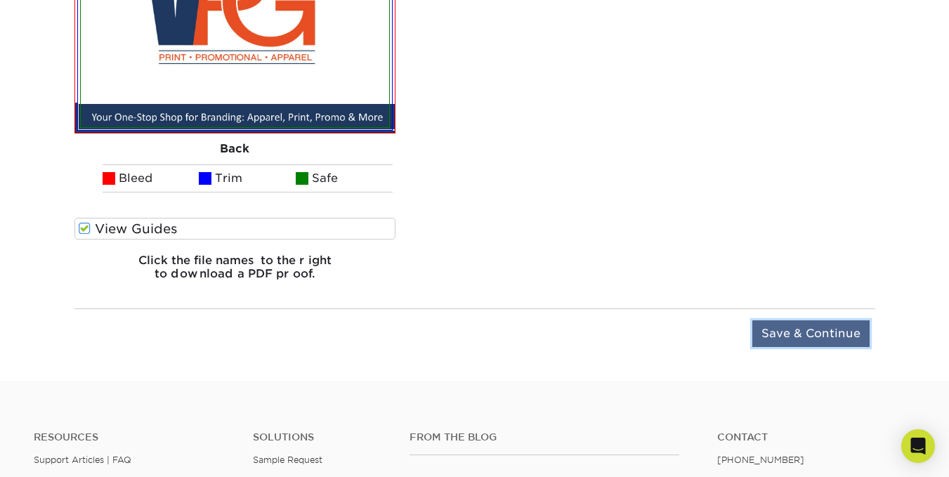
click at [786, 341] on input "Save & Continue" at bounding box center [810, 333] width 117 height 27
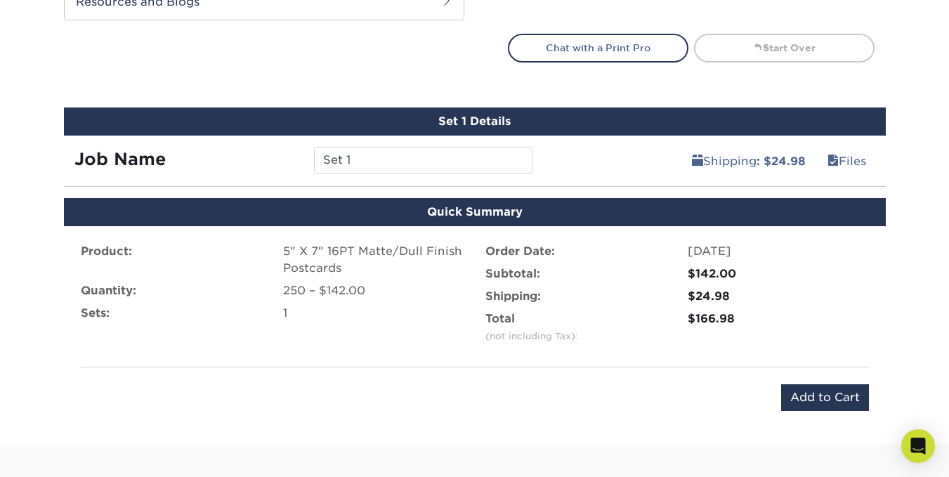
scroll to position [843, 0]
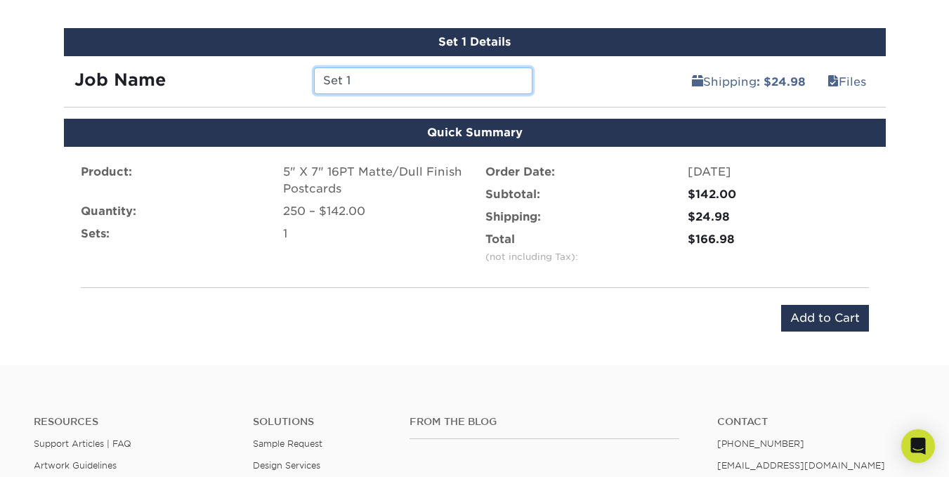
click at [407, 83] on input "Set 1" at bounding box center [423, 80] width 218 height 27
type input "S"
type input "NOTE CARDS"
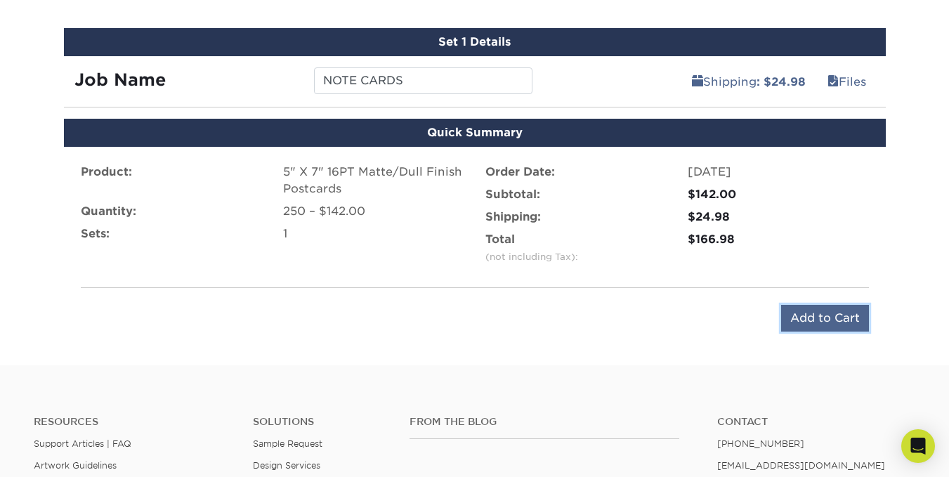
click at [817, 323] on input "Add to Cart" at bounding box center [825, 318] width 88 height 27
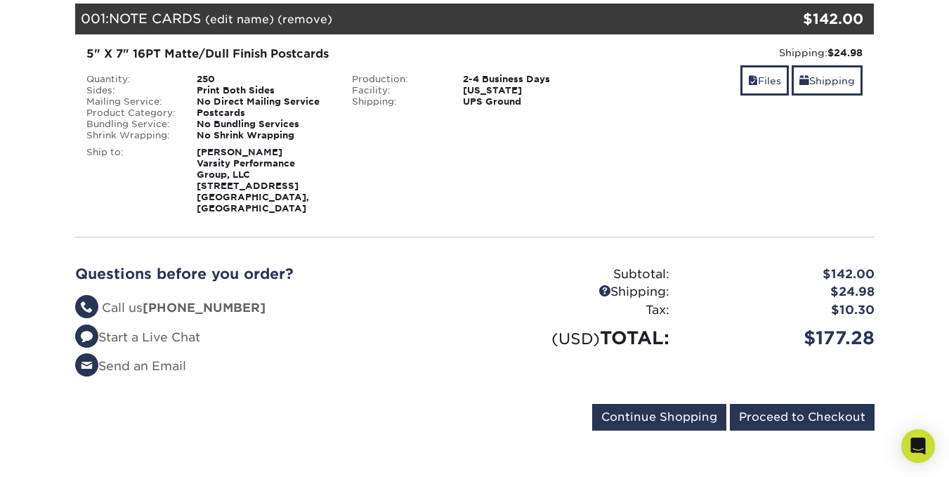
scroll to position [211, 0]
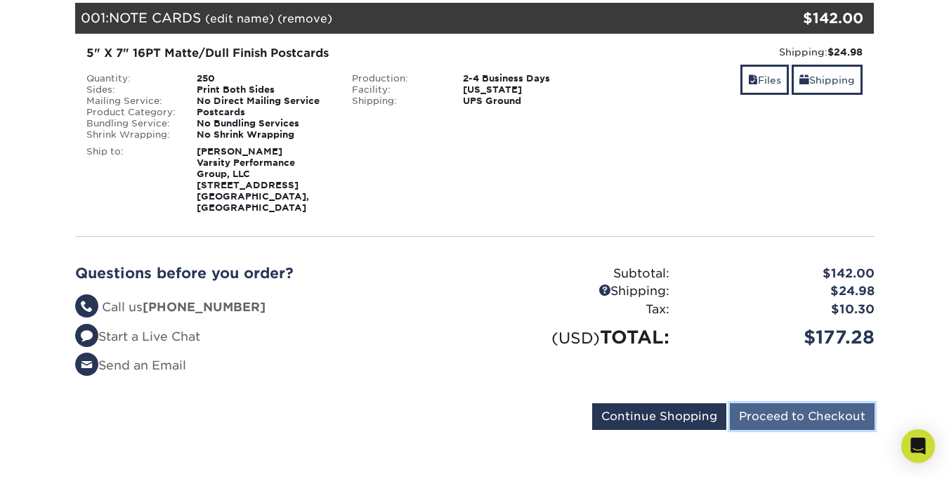
click at [802, 403] on input "Proceed to Checkout" at bounding box center [802, 416] width 145 height 27
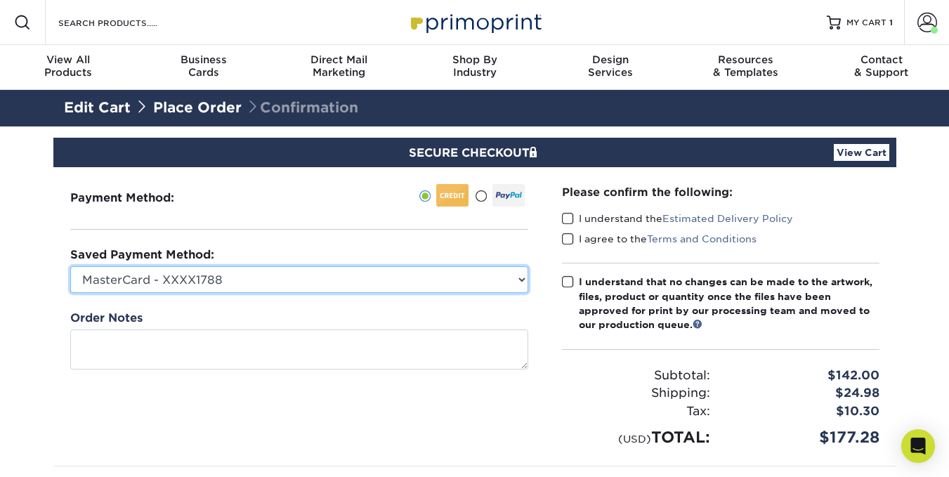
click at [510, 280] on select "MasterCard - XXXX1788 Visa - XXXX2734 Visa - XXXX3435 MasterCard - XXXX3771 New…" at bounding box center [299, 279] width 458 height 27
select select "75470"
click at [70, 266] on select "MasterCard - XXXX1788 Visa - XXXX2734 Visa - XXXX3435 MasterCard - XXXX3771 New…" at bounding box center [299, 279] width 458 height 27
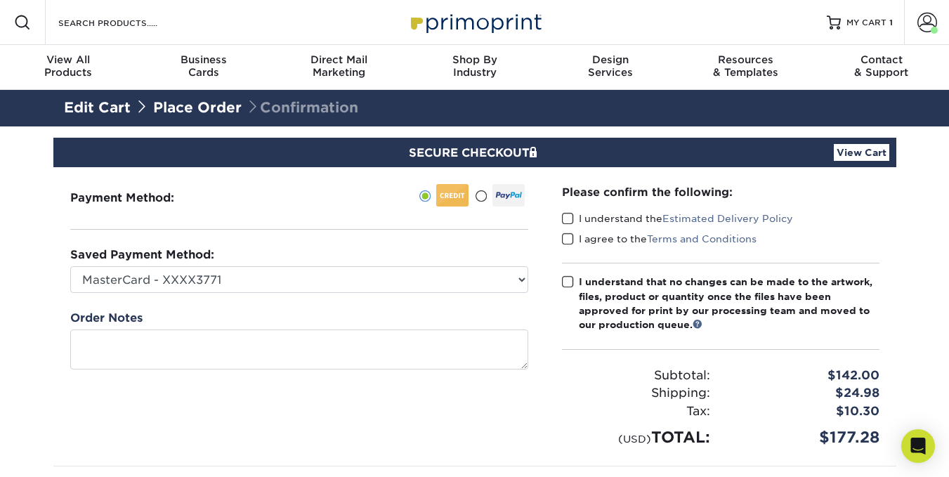
click at [571, 217] on span at bounding box center [568, 218] width 12 height 13
click at [0, 0] on input "I understand the Estimated Delivery Policy" at bounding box center [0, 0] width 0 height 0
click at [567, 244] on span at bounding box center [568, 238] width 12 height 13
click at [0, 0] on input "I agree to the Terms and Conditions" at bounding box center [0, 0] width 0 height 0
click at [567, 282] on span at bounding box center [568, 281] width 12 height 13
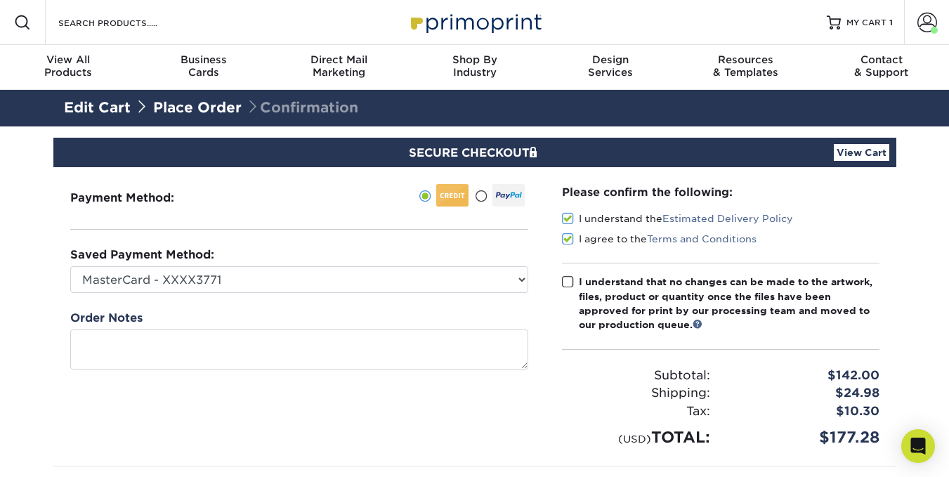
click at [0, 0] on input "I understand that no changes can be made to the artwork, files, product or quan…" at bounding box center [0, 0] width 0 height 0
click at [62, 53] on link "View All Products" at bounding box center [68, 67] width 136 height 45
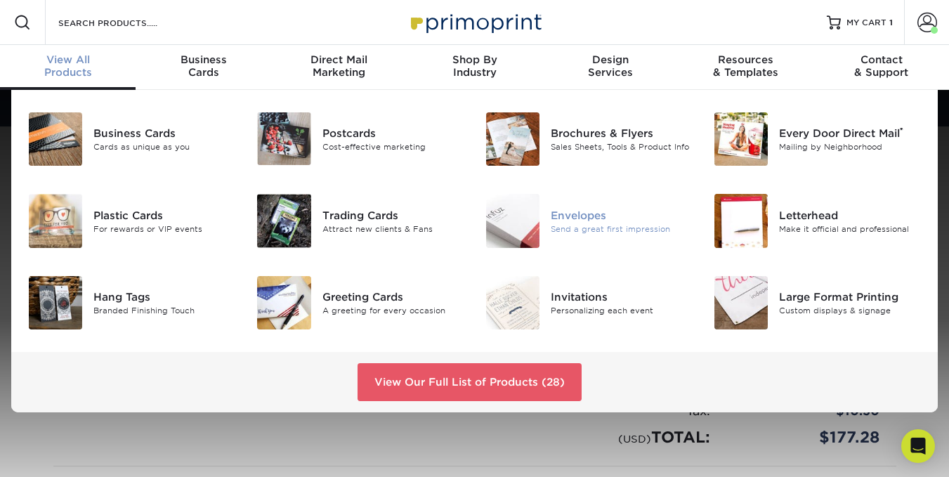
click at [605, 210] on div "Envelopes" at bounding box center [622, 214] width 142 height 15
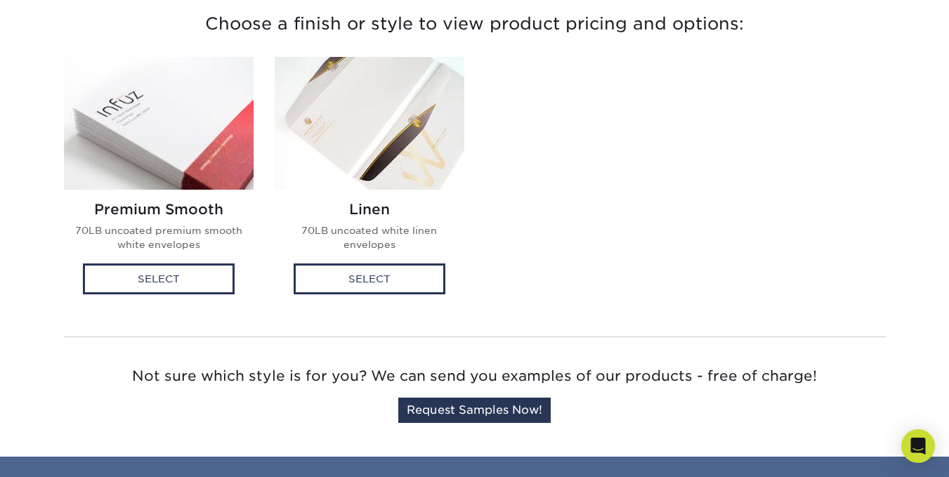
scroll to position [421, 0]
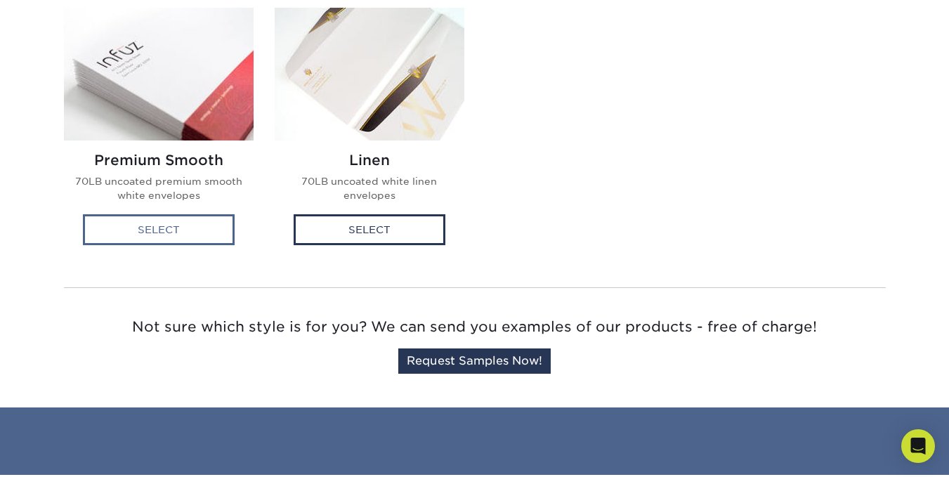
click at [131, 228] on div "Select" at bounding box center [159, 229] width 152 height 31
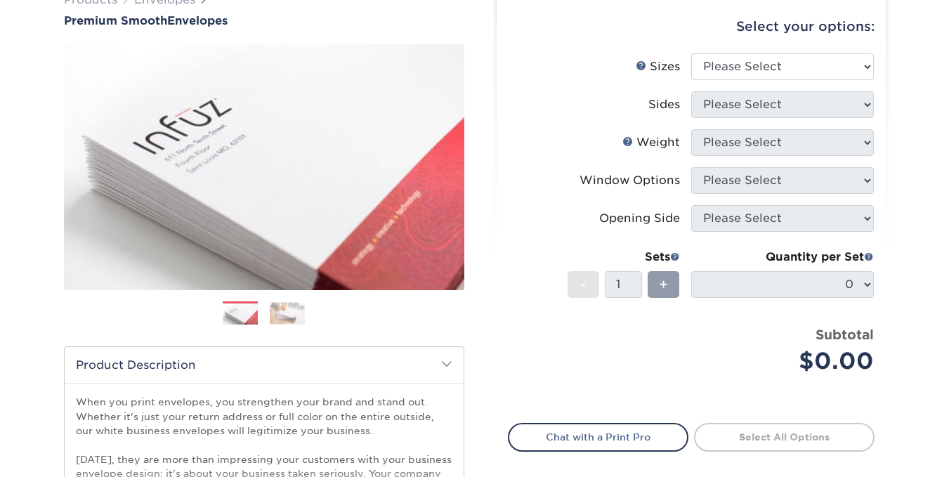
scroll to position [140, 0]
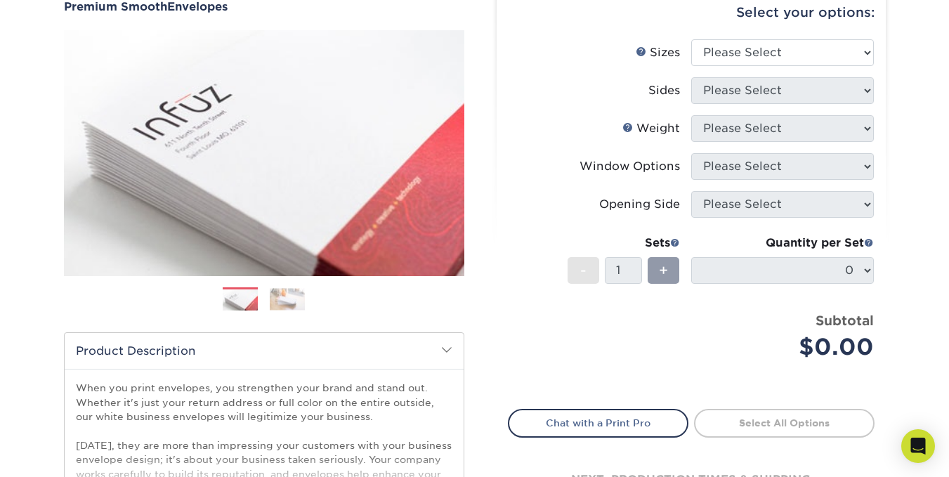
click at [781, 37] on div "Select your options:" at bounding box center [691, 12] width 367 height 53
click at [779, 48] on select "Please Select 8.875" x 3.875" 4.125" x 9.5" 5.25" x 7.25" 9" x 12"" at bounding box center [782, 52] width 183 height 27
select select "5.25x7.25"
click at [691, 39] on select "Please Select 8.875" x 3.875" 4.125" x 9.5" 5.25" x 7.25" 9" x 12"" at bounding box center [782, 52] width 183 height 27
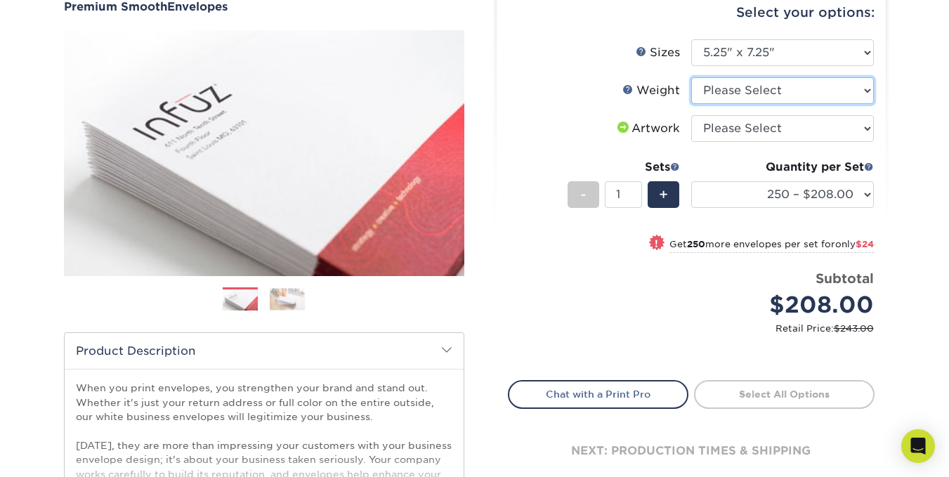
click at [756, 95] on select "Please Select 70LB" at bounding box center [782, 90] width 183 height 27
select select "70LB"
click at [691, 77] on select "Please Select 70LB" at bounding box center [782, 90] width 183 height 27
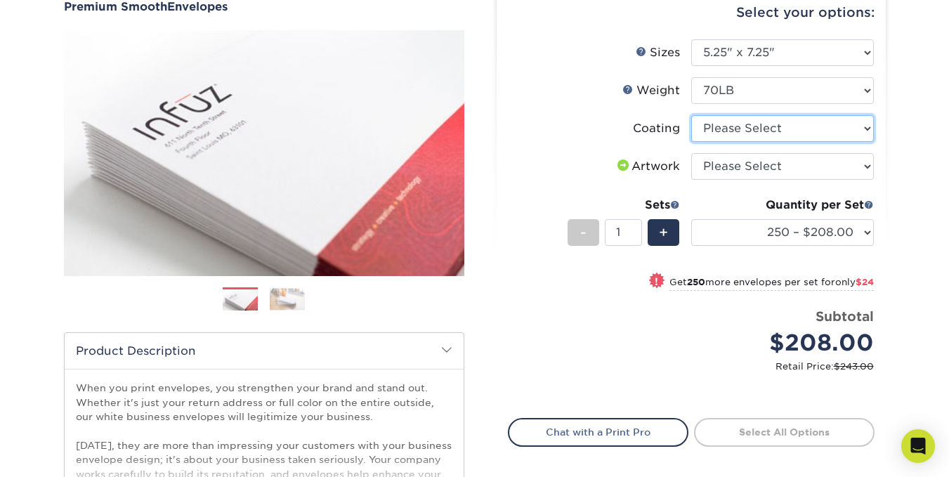
click at [751, 131] on select at bounding box center [782, 128] width 183 height 27
select select "3e7618de-abca-4bda-9f97-8b9129e913d8"
click at [691, 115] on select at bounding box center [782, 128] width 183 height 27
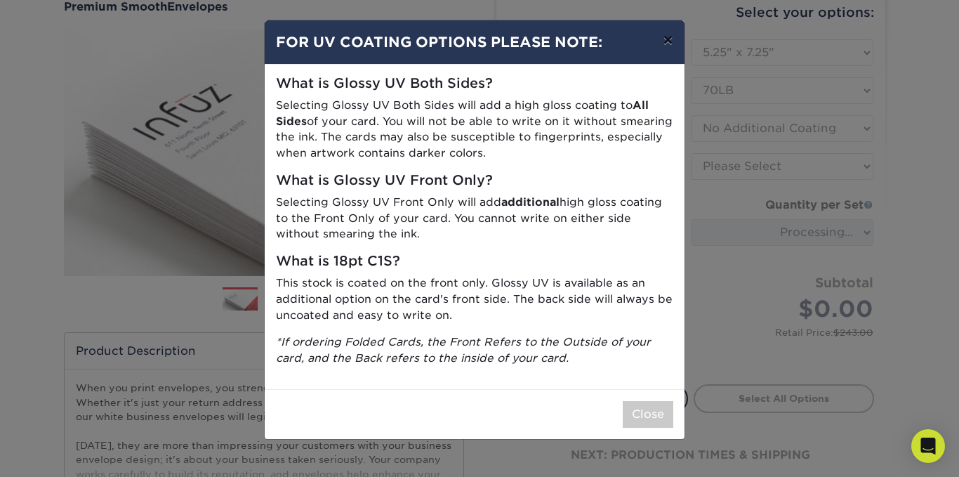
click at [676, 41] on button "×" at bounding box center [668, 39] width 32 height 39
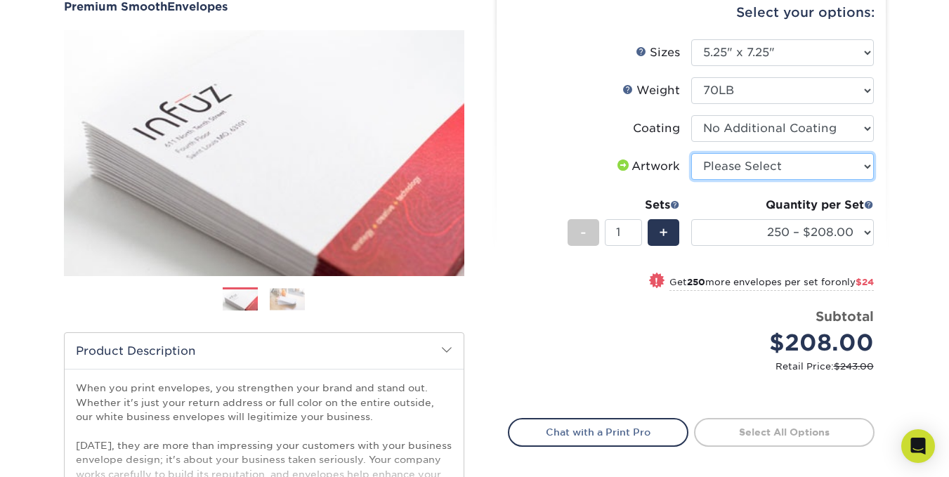
click at [733, 171] on select "Please Select I will upload files I need a design - $50" at bounding box center [782, 166] width 183 height 27
select select "upload"
click at [691, 153] on select "Please Select I will upload files I need a design - $50" at bounding box center [782, 166] width 183 height 27
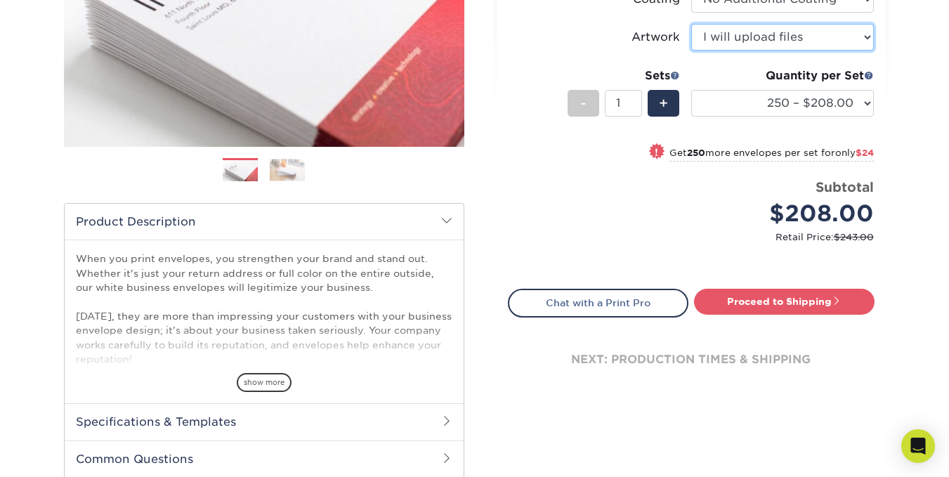
scroll to position [281, 0]
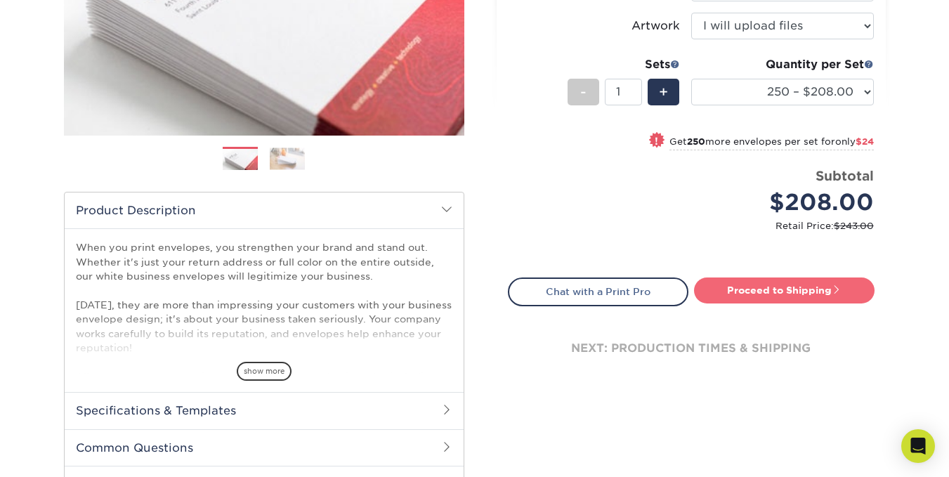
click at [782, 287] on link "Proceed to Shipping" at bounding box center [784, 289] width 180 height 25
type input "Set 1"
select select "afcfb655-e4e4-42fb-b60d-78dd6dbfa4b1"
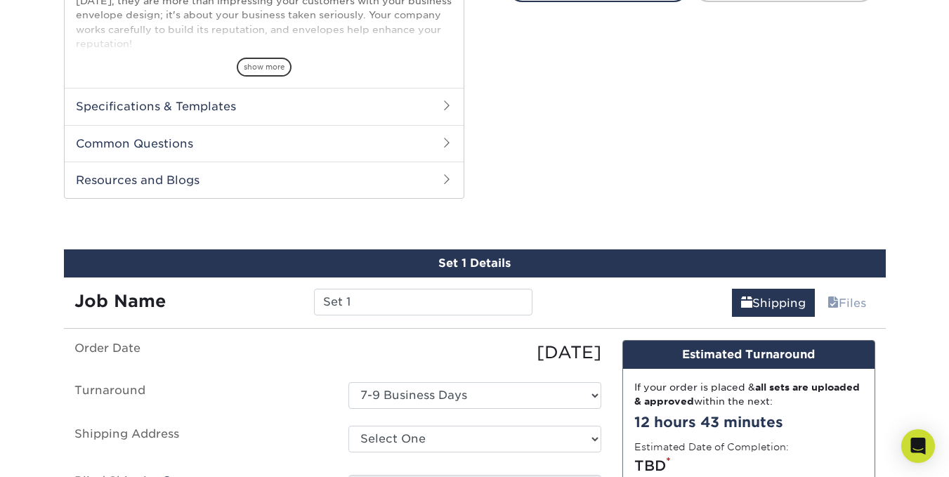
scroll to position [715, 0]
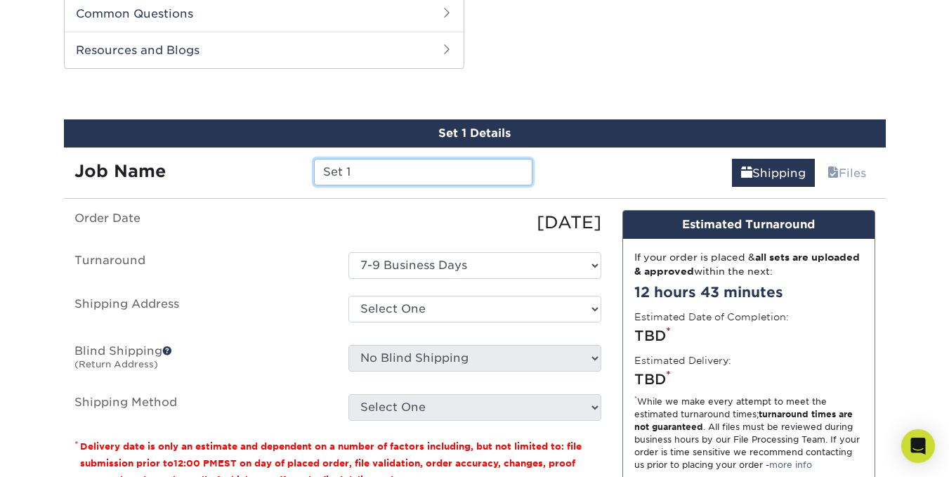
click at [437, 169] on input "Set 1" at bounding box center [423, 172] width 218 height 27
type input "S"
type input "ENVELOPES"
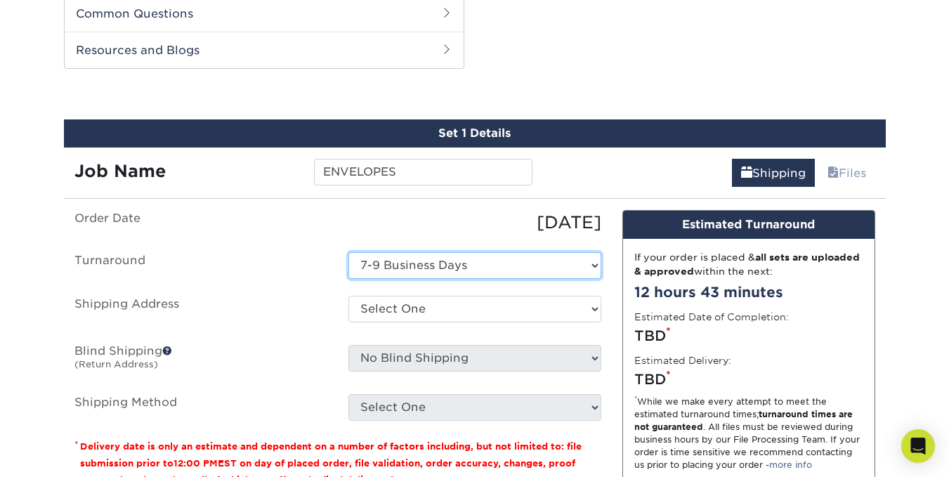
click at [451, 261] on select "Select One 7-9 Business Days" at bounding box center [474, 265] width 253 height 27
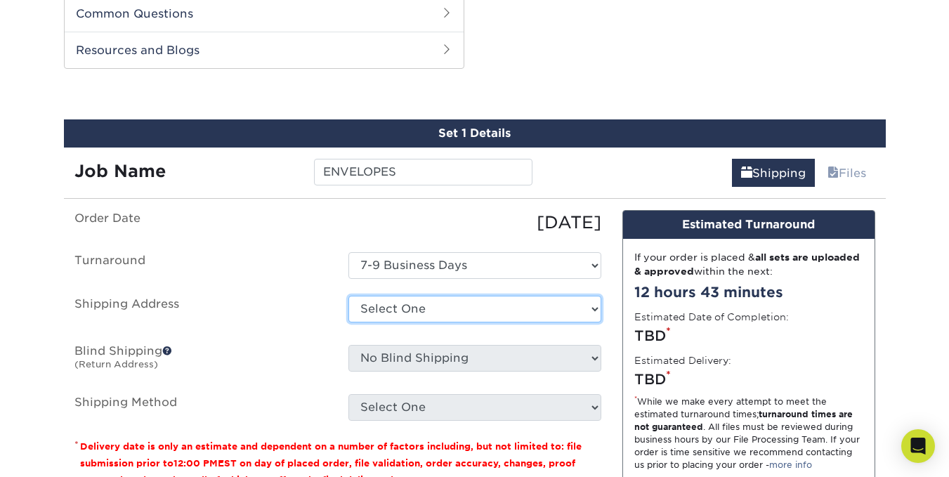
click at [449, 309] on select "Select One Christian Village USTA Eastern Varsity Performance Group, LLC + Add …" at bounding box center [474, 309] width 253 height 27
select select "55112"
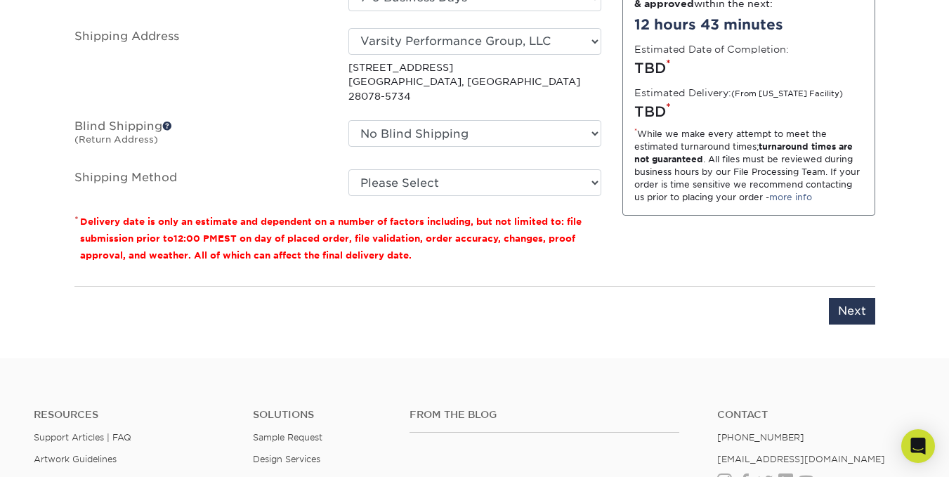
scroll to position [996, 0]
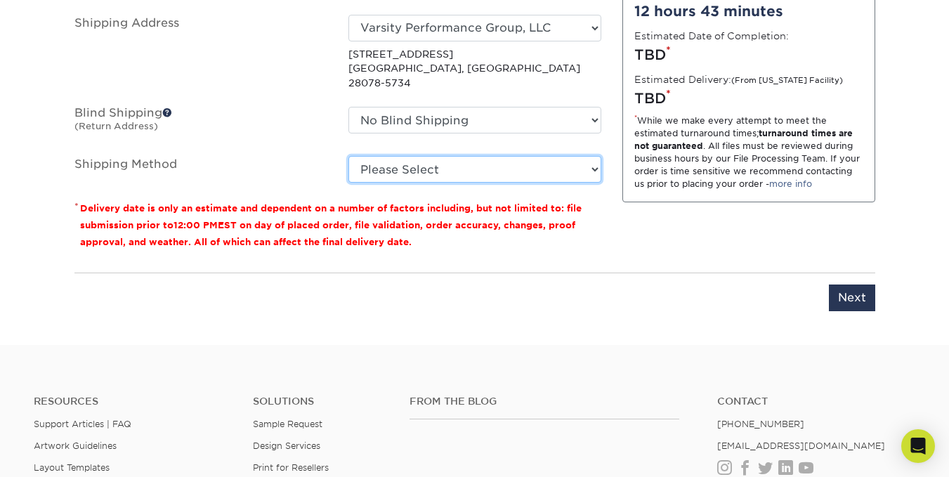
click at [510, 156] on select "Please Select Ground Shipping (+$24.05) 3 Day Shipping Service (+$31.12) 2 Day …" at bounding box center [474, 169] width 253 height 27
select select "03"
click at [348, 156] on select "Please Select Ground Shipping (+$24.05) 3 Day Shipping Service (+$31.12) 2 Day …" at bounding box center [474, 169] width 253 height 27
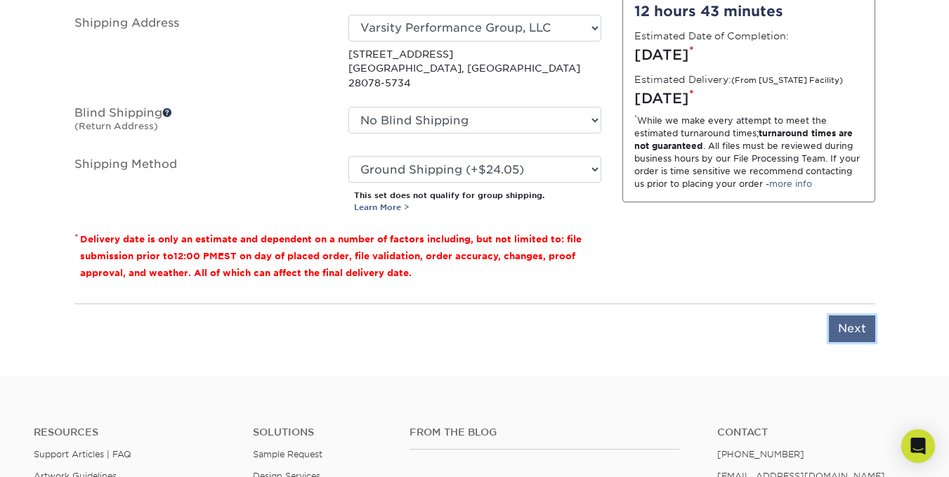
click at [846, 322] on input "Next" at bounding box center [852, 328] width 46 height 27
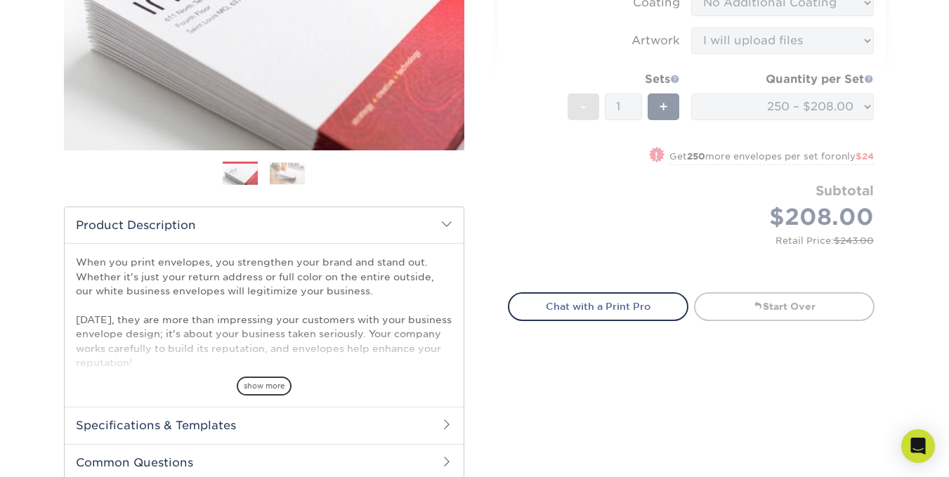
scroll to position [0, 0]
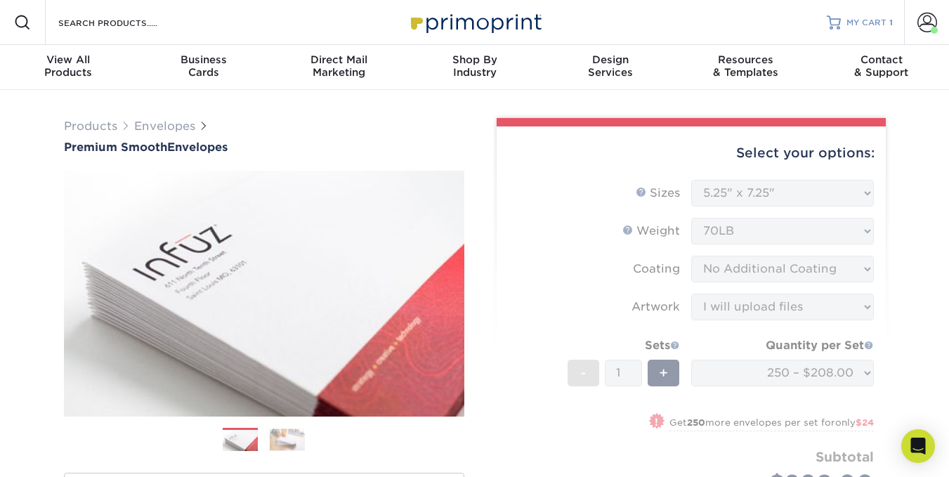
click at [862, 23] on span "MY CART" at bounding box center [866, 23] width 40 height 12
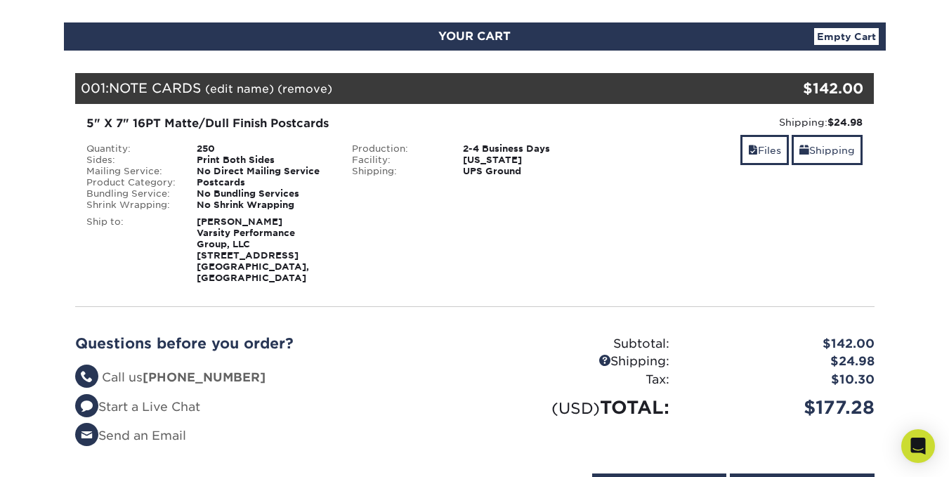
scroll to position [281, 0]
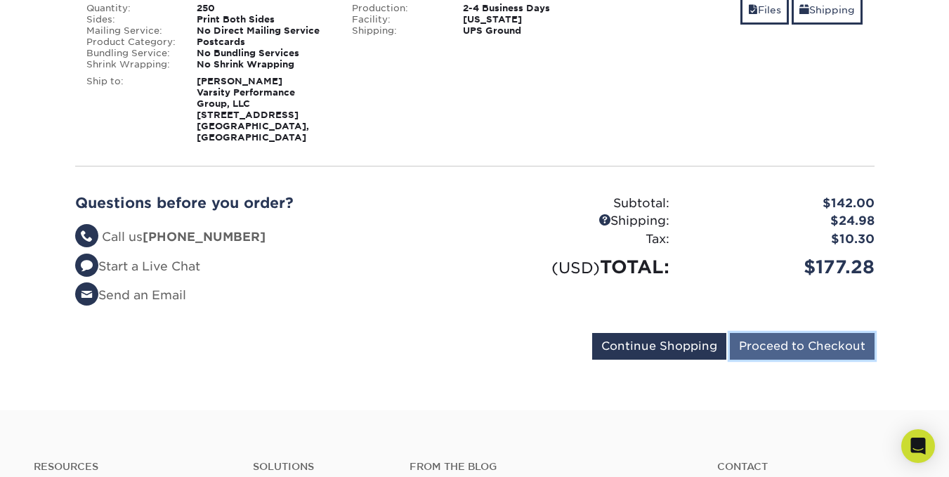
click at [789, 333] on input "Proceed to Checkout" at bounding box center [802, 346] width 145 height 27
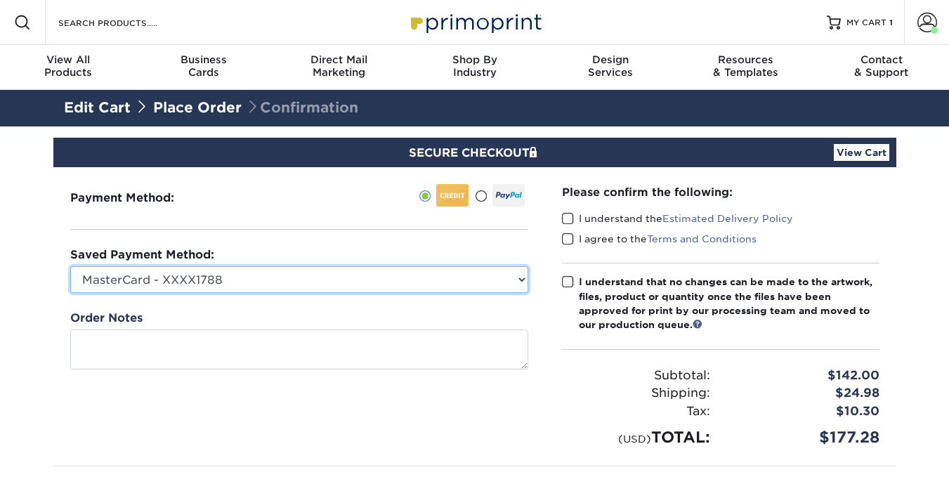
click at [521, 278] on select "MasterCard - XXXX1788 Visa - XXXX2734 Visa - XXXX3435 MasterCard - XXXX3771 New…" at bounding box center [299, 279] width 458 height 27
select select "75470"
click at [70, 266] on select "MasterCard - XXXX1788 Visa - XXXX2734 Visa - XXXX3435 MasterCard - XXXX3771 New…" at bounding box center [299, 279] width 458 height 27
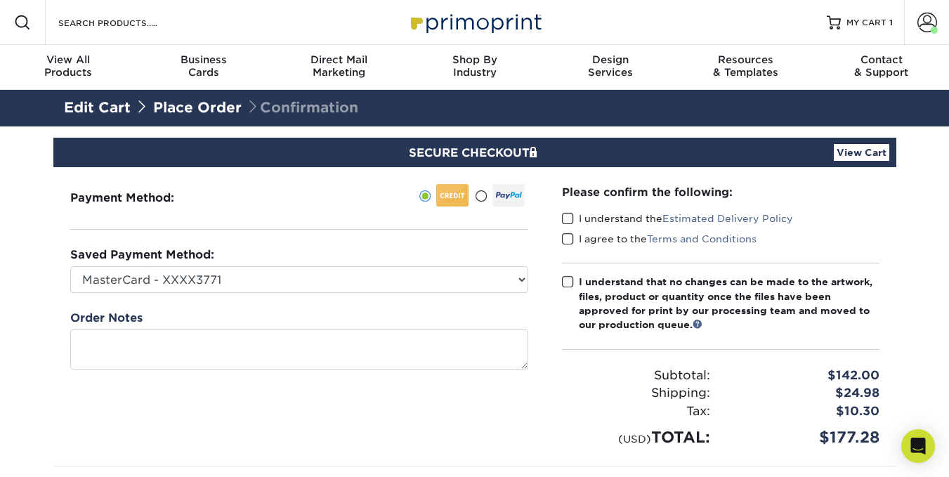
click at [571, 218] on span at bounding box center [568, 218] width 12 height 13
click at [0, 0] on input "I understand the Estimated Delivery Policy" at bounding box center [0, 0] width 0 height 0
click at [569, 239] on span at bounding box center [568, 238] width 12 height 13
click at [0, 0] on input "I agree to the Terms and Conditions" at bounding box center [0, 0] width 0 height 0
click at [566, 282] on span at bounding box center [568, 281] width 12 height 13
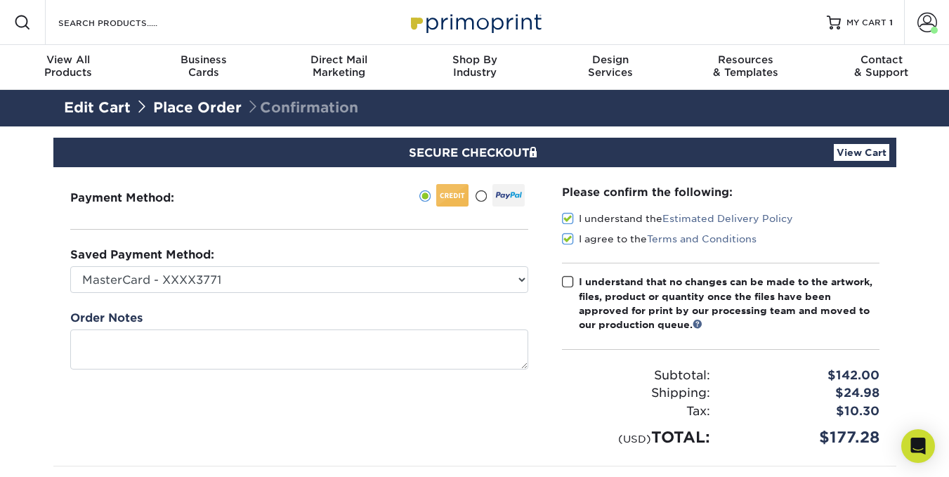
click at [0, 0] on input "I understand that no changes can be made to the artwork, files, product or quan…" at bounding box center [0, 0] width 0 height 0
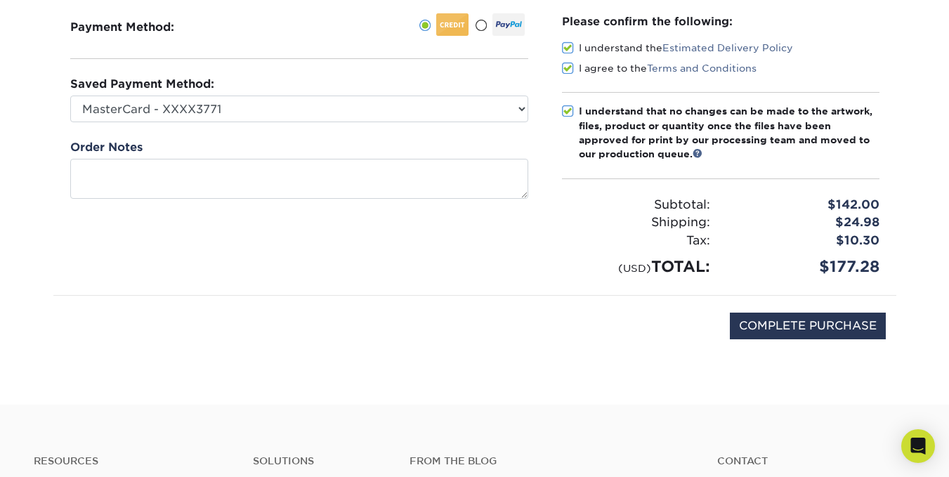
scroll to position [211, 0]
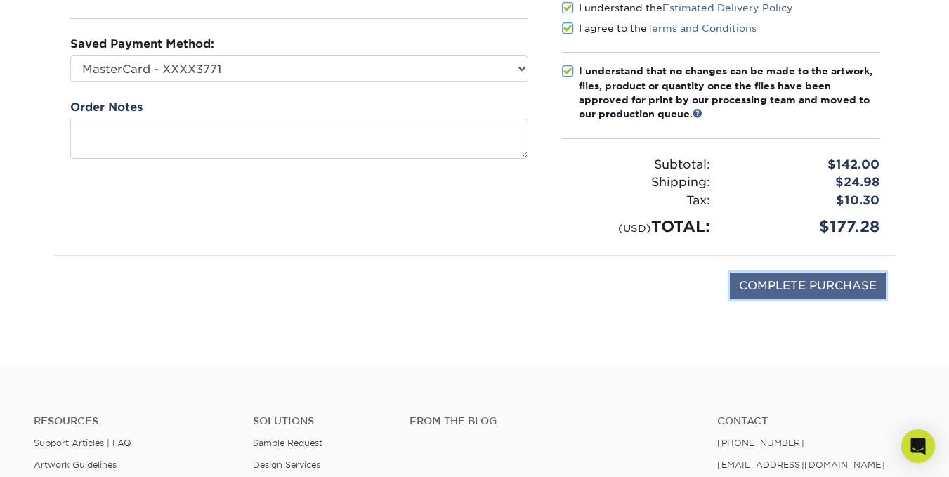
click at [812, 282] on input "COMPLETE PURCHASE" at bounding box center [808, 285] width 156 height 27
type input "PROCESSING, PLEASE WAIT..."
